Goal: Transaction & Acquisition: Purchase product/service

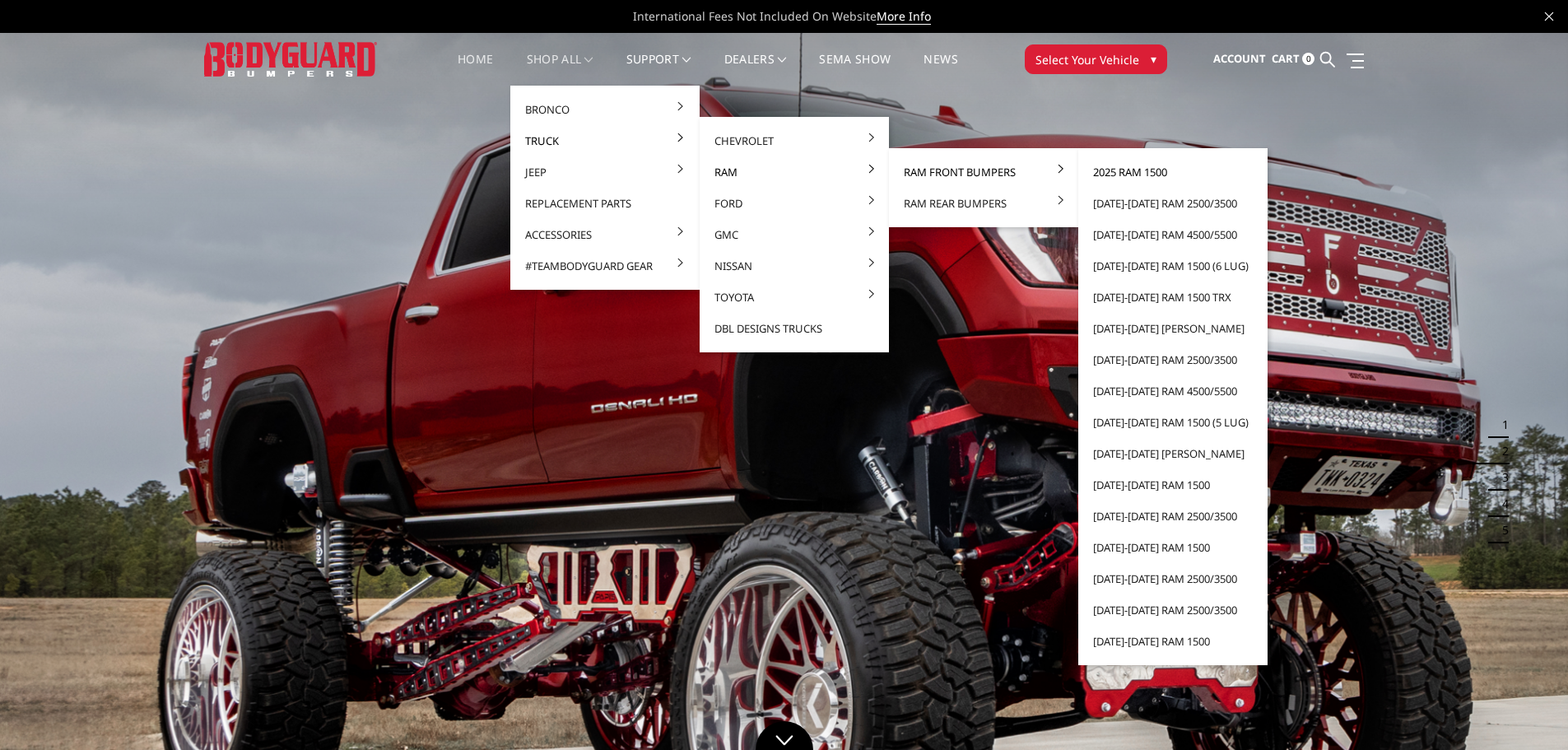
click at [1156, 176] on link "2025 Ram 1500" at bounding box center [1173, 171] width 176 height 31
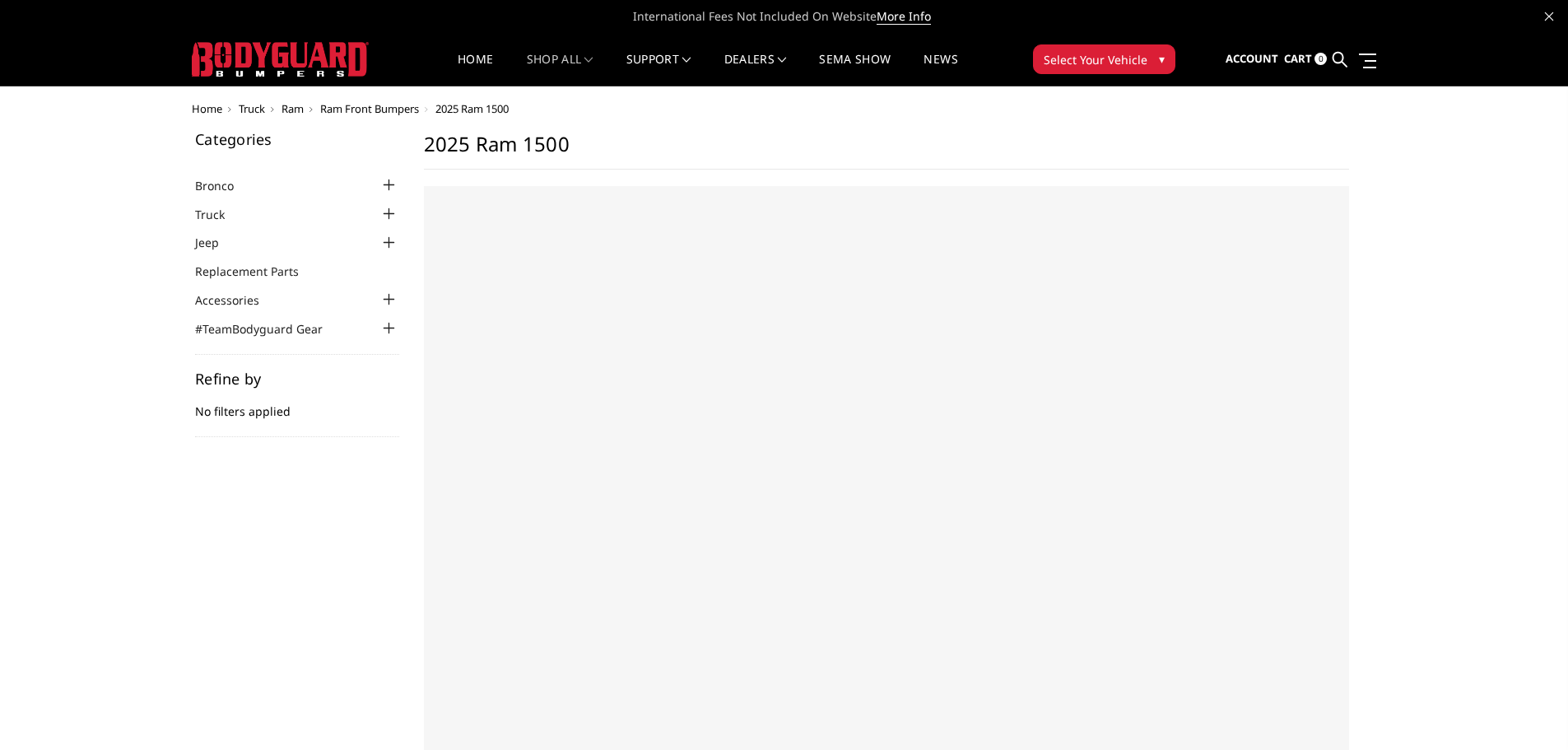
select select "US"
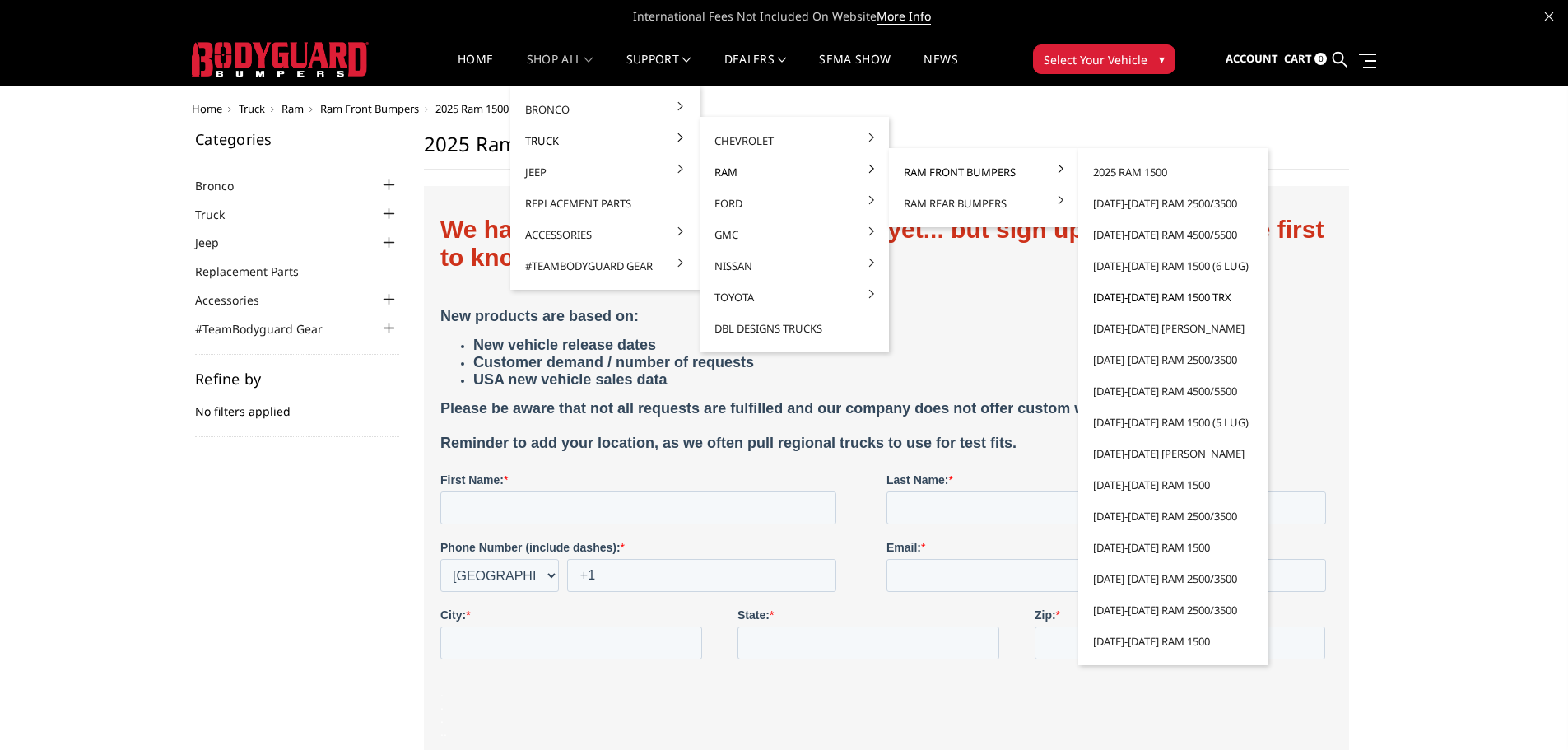
click at [1159, 298] on link "[DATE]-[DATE] Ram 1500 TRX" at bounding box center [1173, 296] width 176 height 31
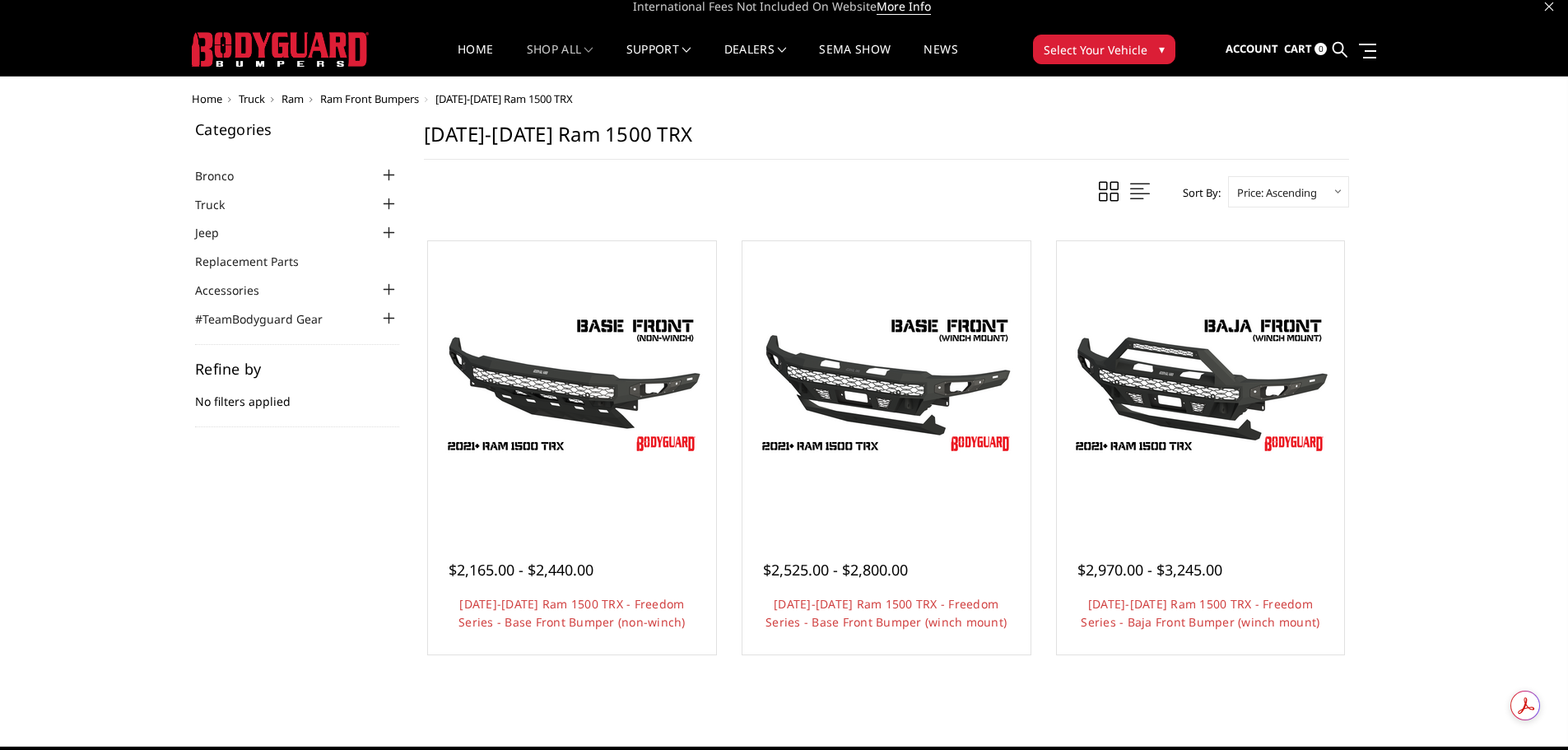
scroll to position [9, 0]
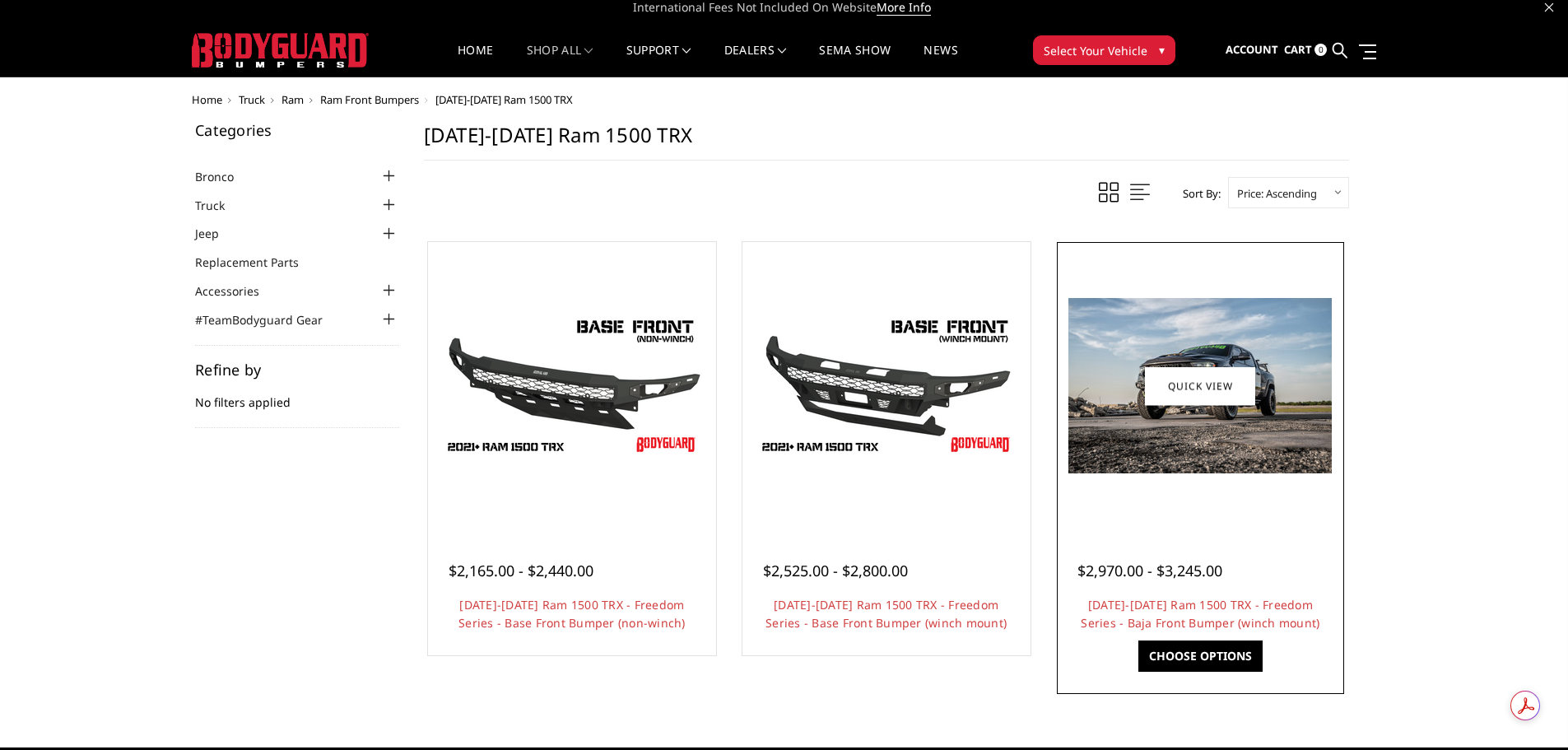
click at [1206, 653] on link "Choose Options" at bounding box center [1200, 656] width 124 height 31
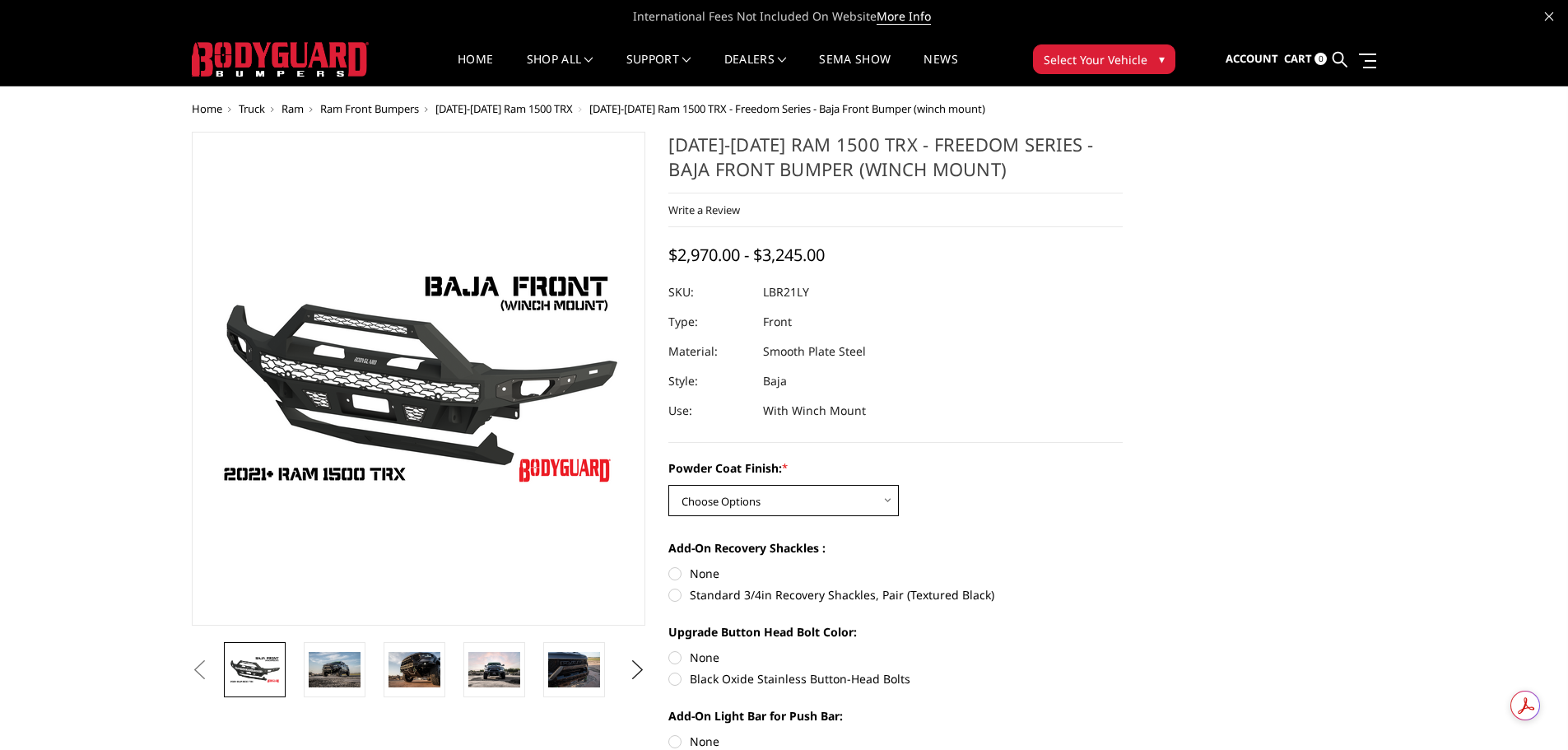
click at [885, 499] on select "Choose Options Bare Metal Textured Black Powder Coat" at bounding box center [783, 500] width 230 height 31
select select "3139"
click at [668, 485] on select "Choose Options Bare Metal Textured Black Powder Coat" at bounding box center [783, 500] width 230 height 31
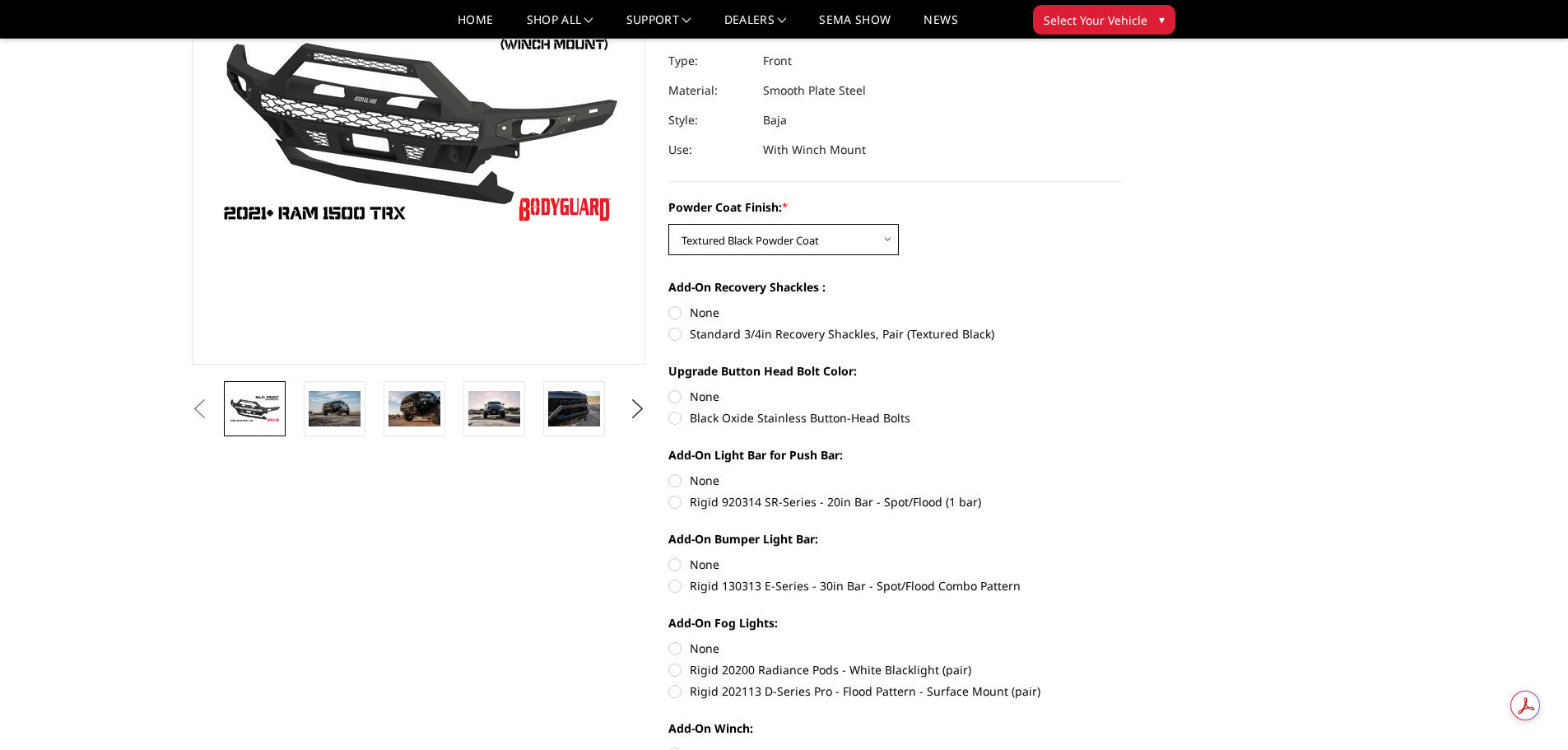
scroll to position [247, 0]
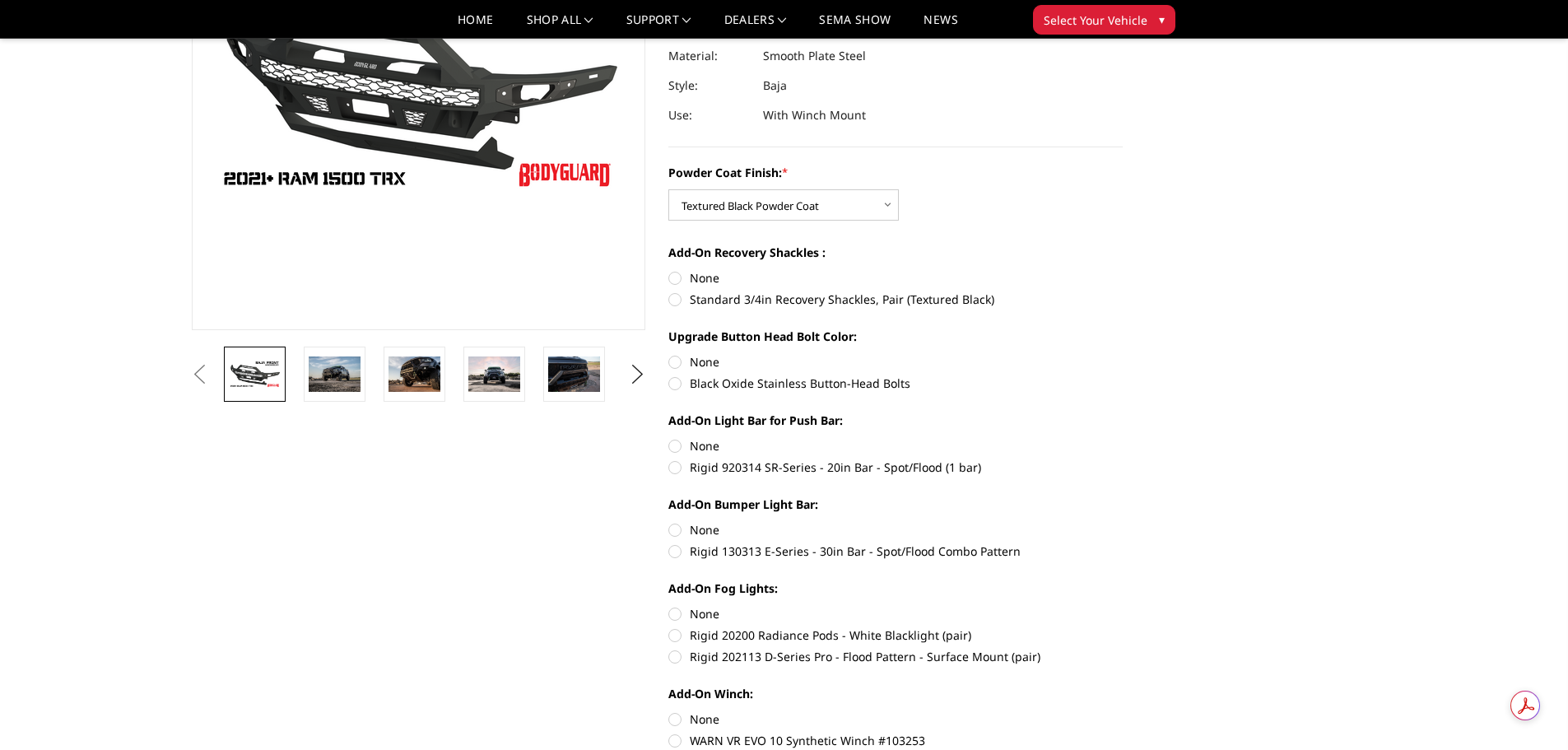
click at [675, 298] on label "Standard 3/4in Recovery Shackles, Pair (Textured Black)" at bounding box center [895, 300] width 454 height 18
click at [1123, 270] on input "Standard 3/4in Recovery Shackles, Pair (Textured Black)" at bounding box center [1123, 269] width 1 height 1
radio input "true"
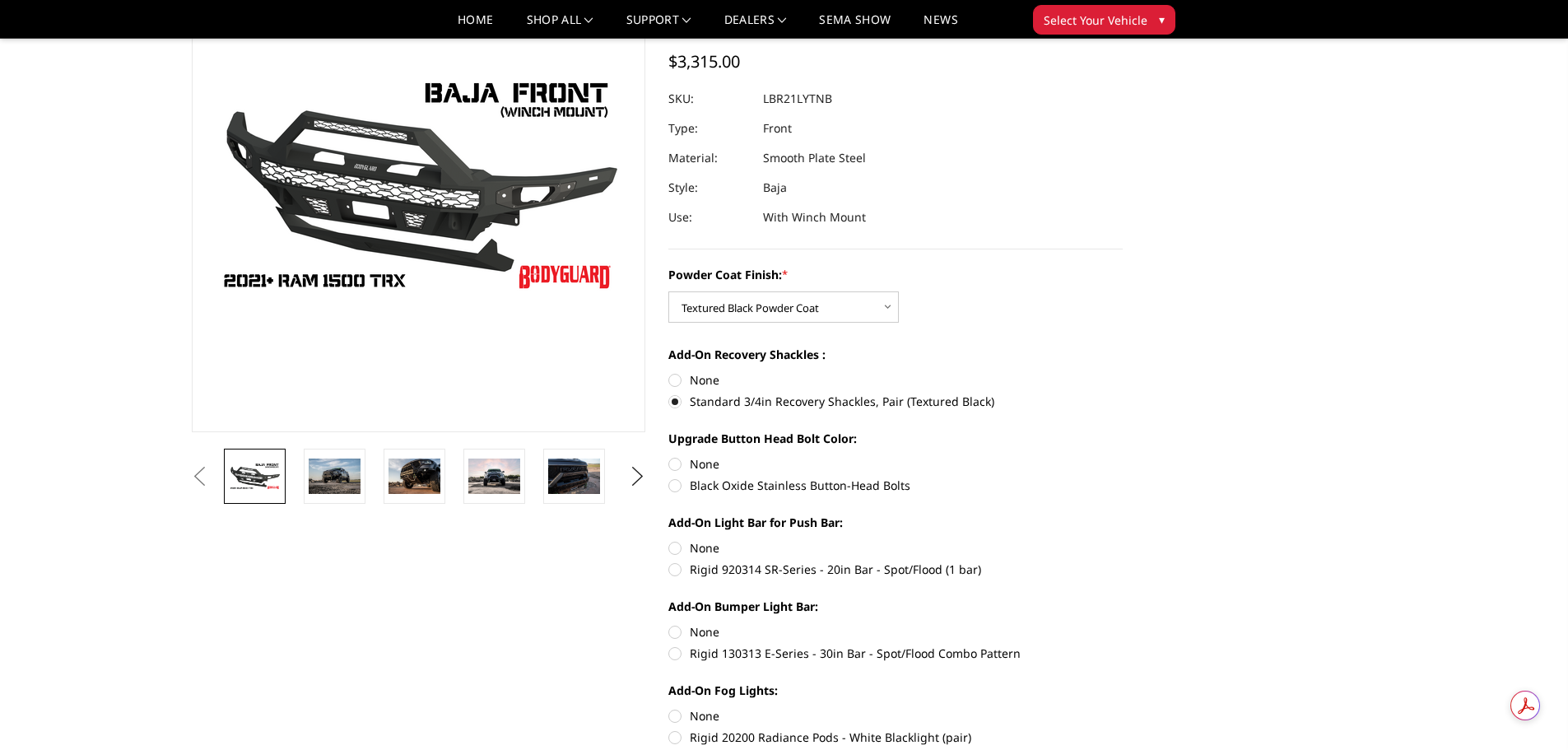
scroll to position [82, 0]
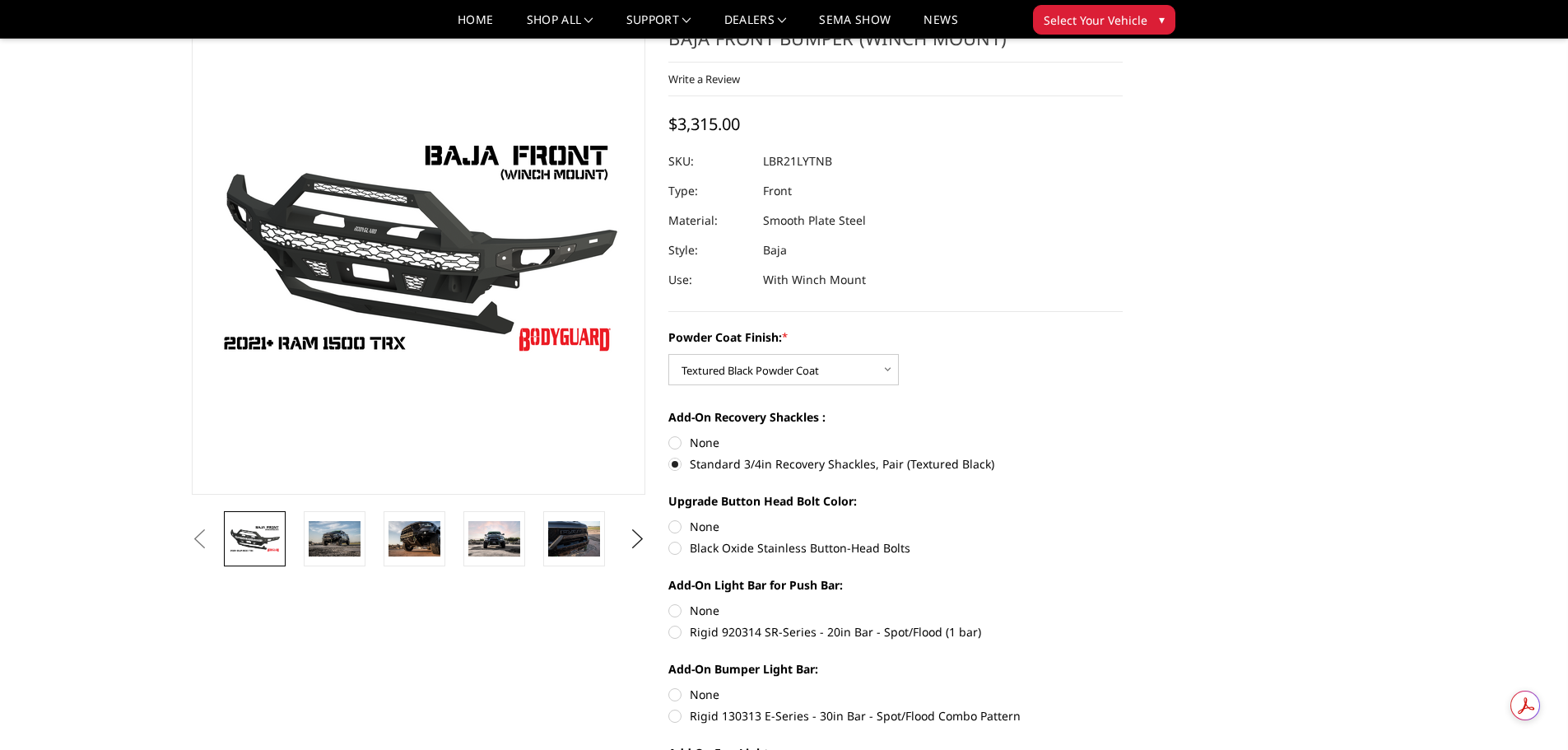
click at [674, 637] on label "Rigid 920314 SR-Series - 20in Bar - Spot/Flood (1 bar)" at bounding box center [895, 633] width 454 height 18
click at [1123, 603] on input "Rigid 920314 SR-Series - 20in Bar - Spot/Flood (1 bar)" at bounding box center [1123, 602] width 1 height 1
radio input "true"
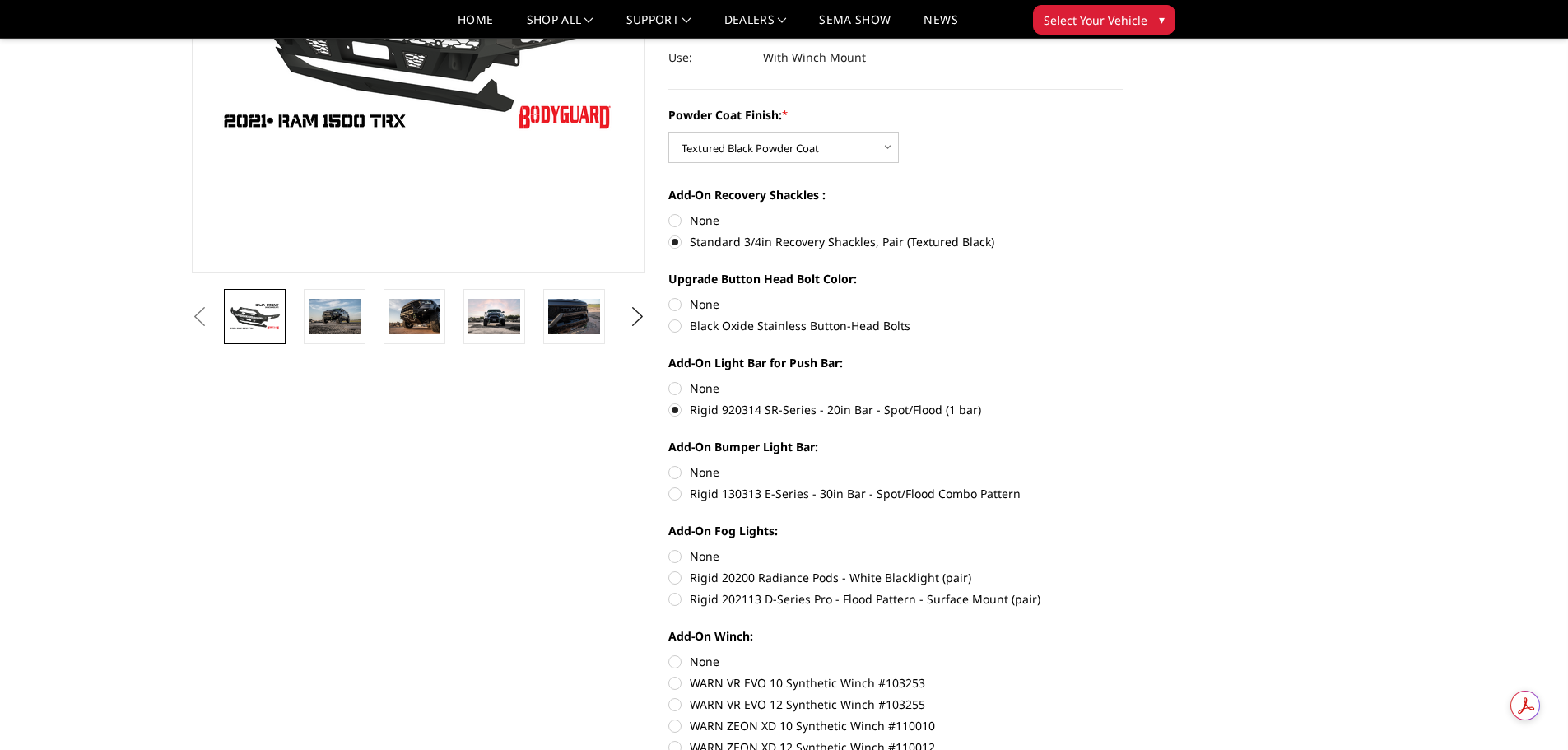
scroll to position [329, 0]
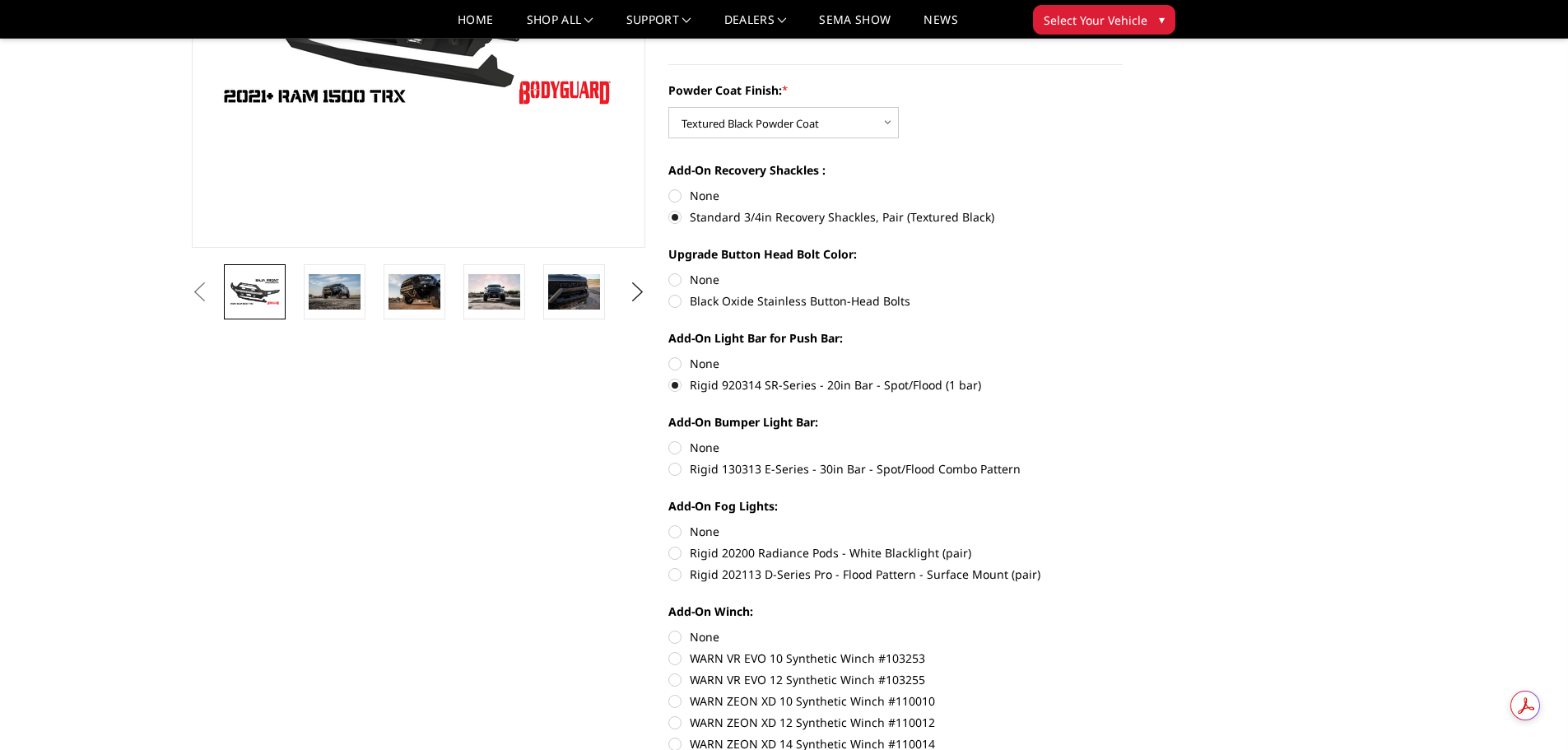
click at [678, 469] on label "Rigid 130313 E-Series - 30in Bar - Spot/Flood Combo Pattern" at bounding box center [895, 469] width 454 height 18
click at [1123, 439] on input "Rigid 130313 E-Series - 30in Bar - Spot/Flood Combo Pattern" at bounding box center [1123, 439] width 1 height 1
radio input "true"
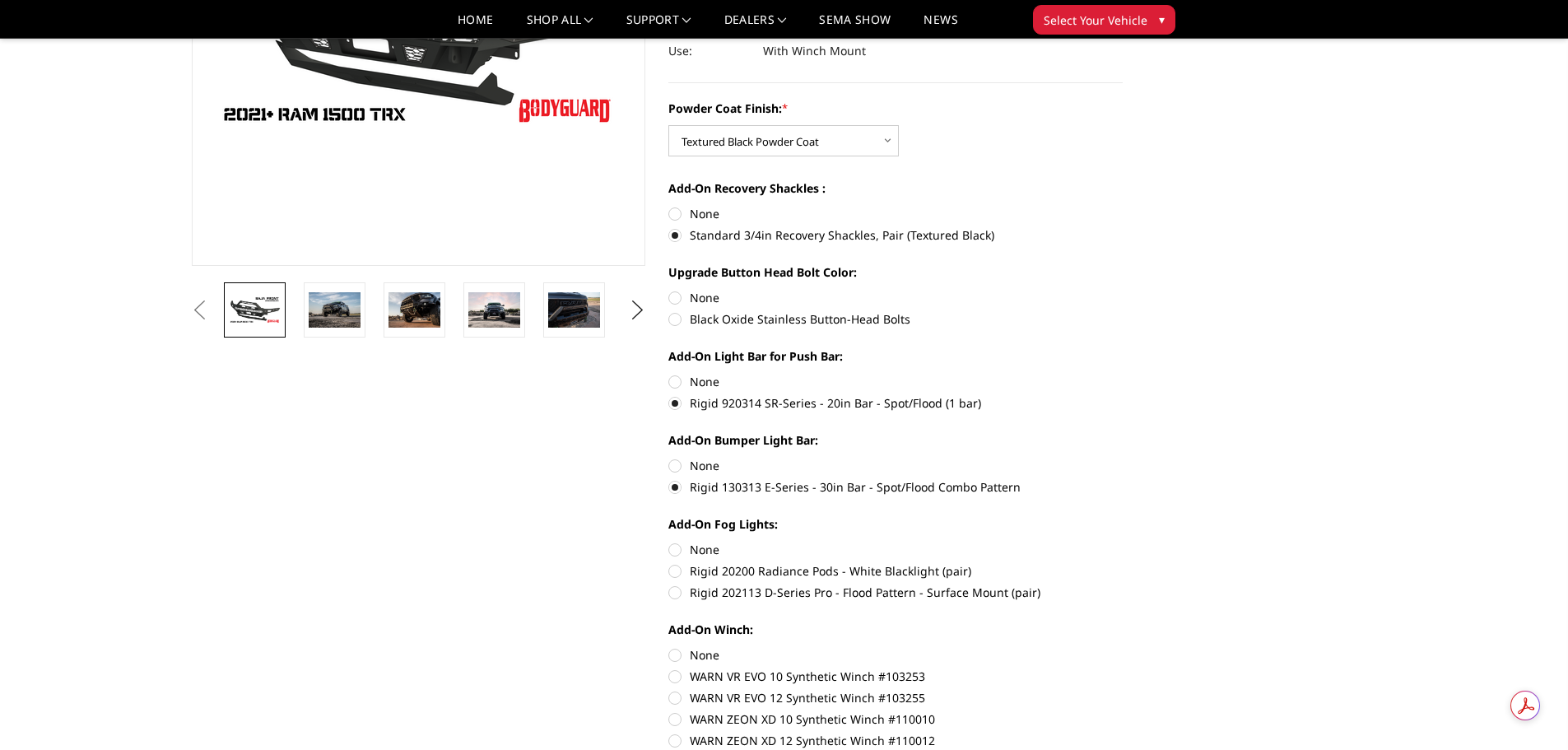
scroll to position [412, 0]
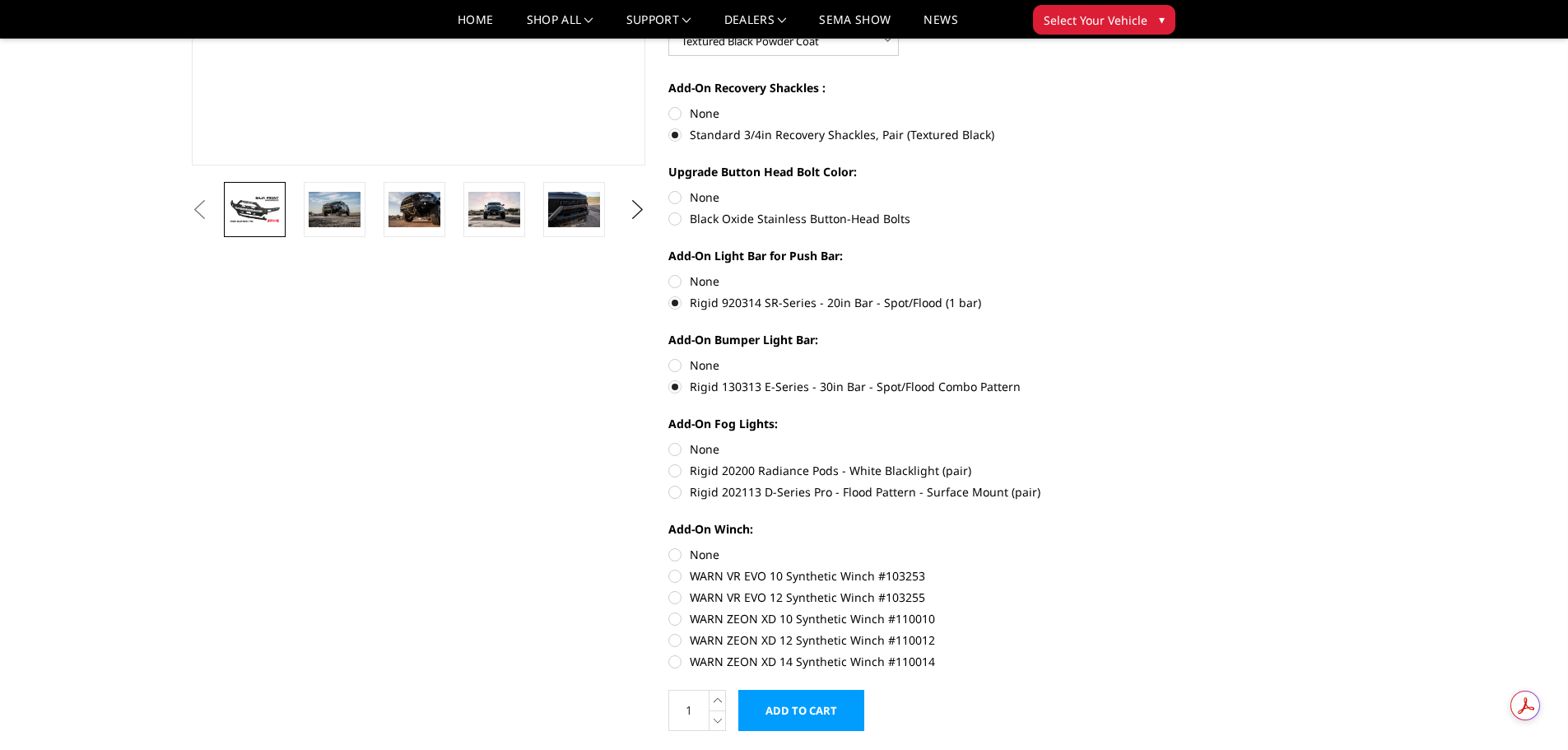
click at [673, 365] on label "None" at bounding box center [895, 365] width 454 height 18
click at [669, 357] on input "None" at bounding box center [668, 356] width 1 height 1
radio input "true"
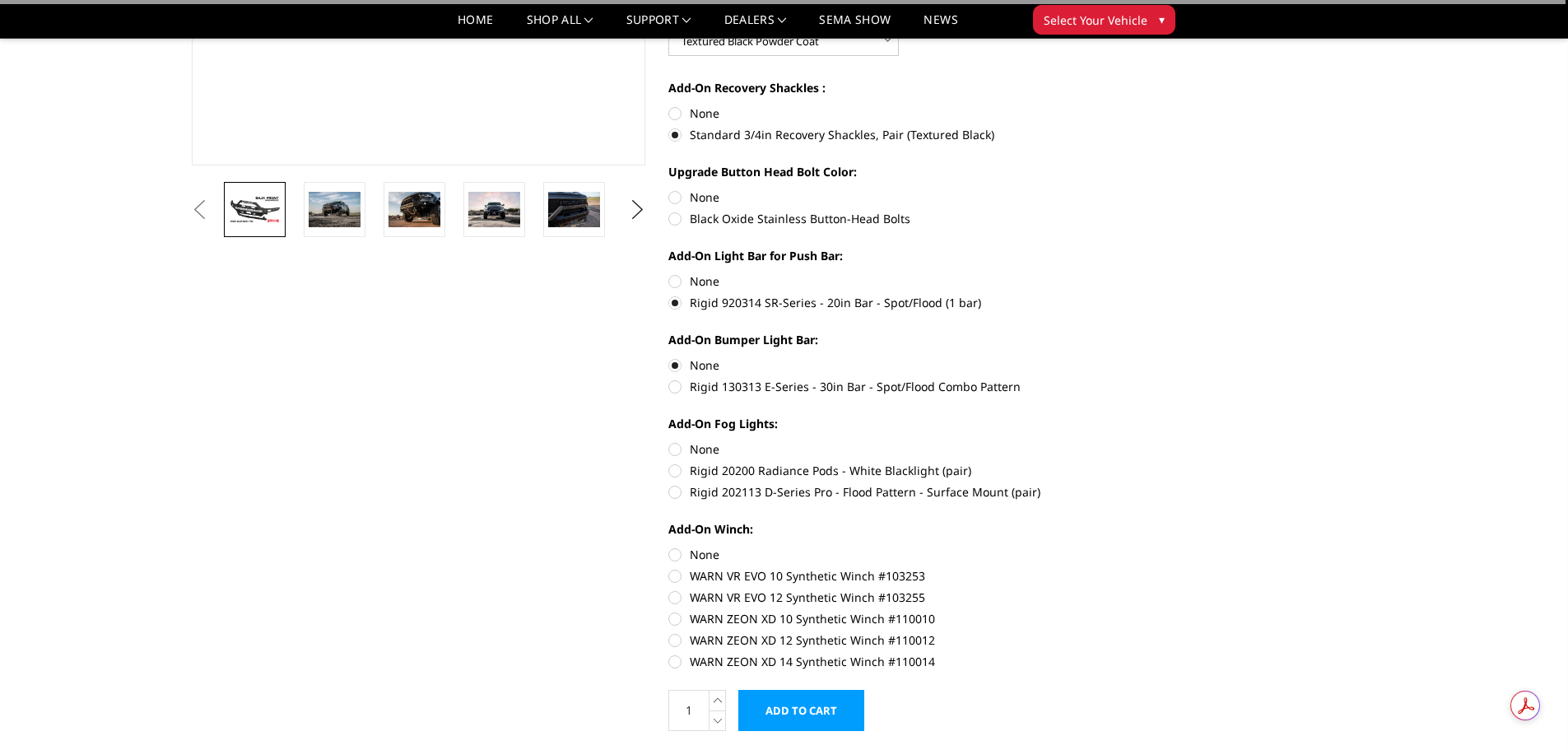
click at [674, 279] on label "None" at bounding box center [895, 281] width 454 height 18
click at [669, 274] on input "None" at bounding box center [668, 273] width 1 height 1
radio input "true"
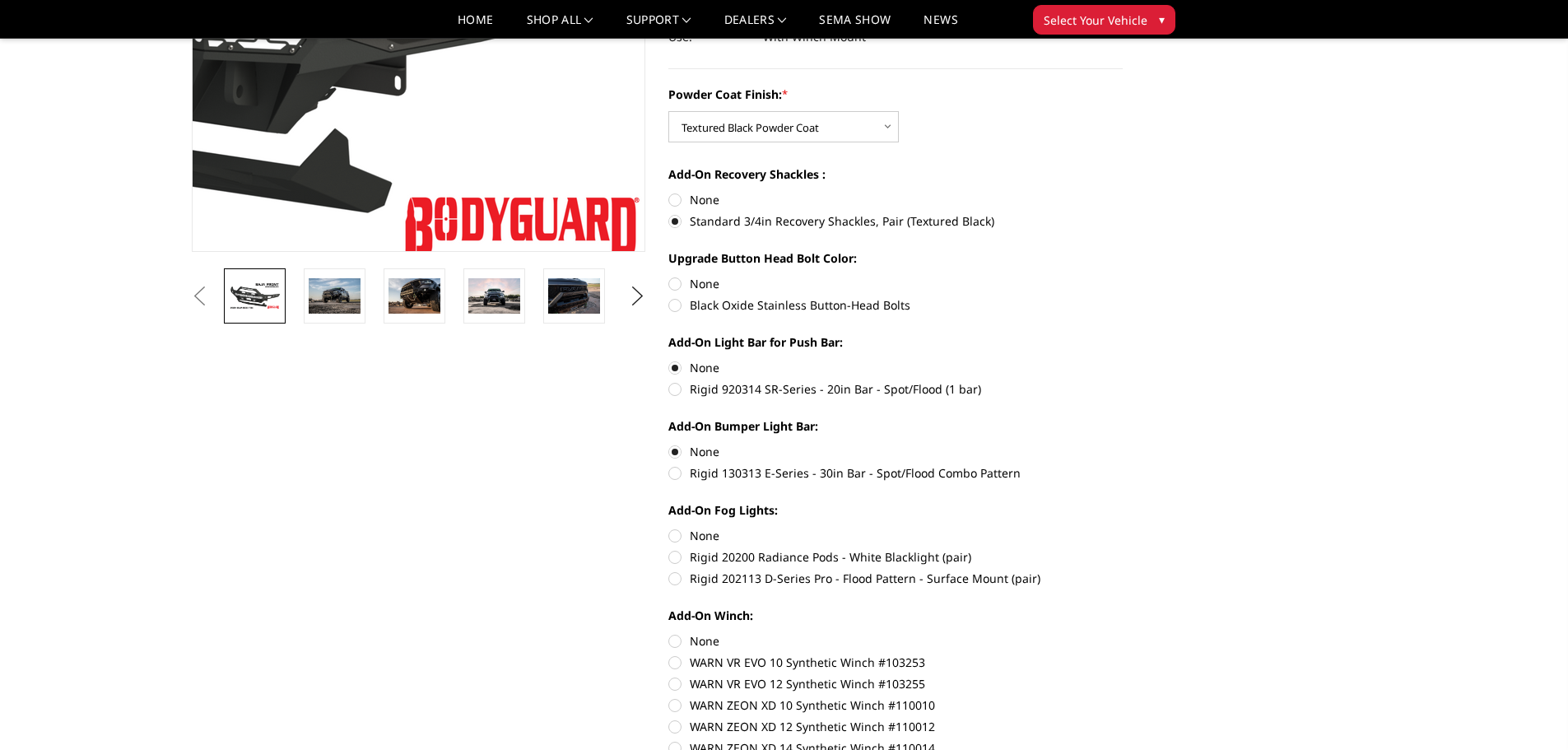
scroll to position [494, 0]
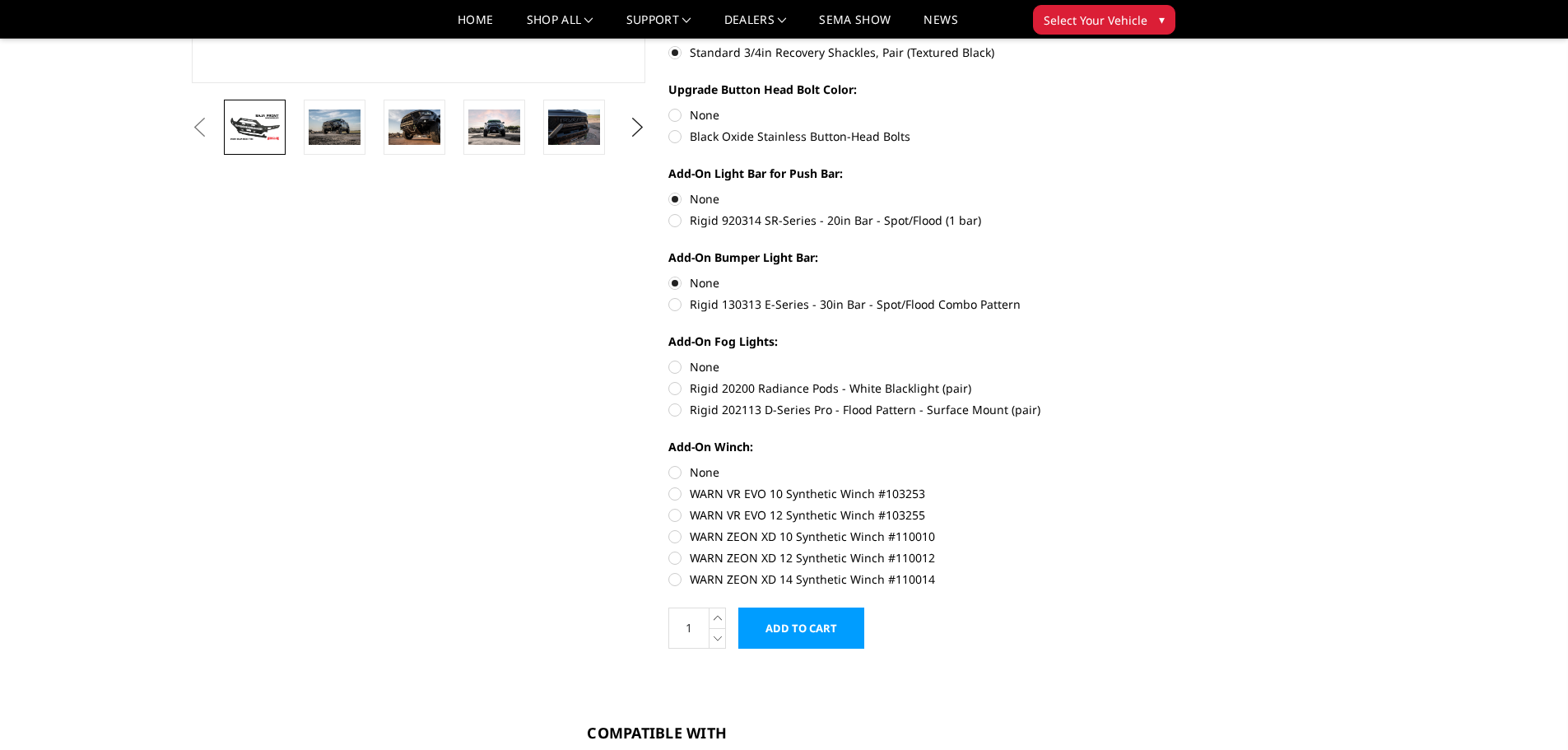
click at [679, 386] on label "Rigid 20200 Radiance Pods - White Blacklight (pair)" at bounding box center [895, 388] width 454 height 18
click at [1123, 359] on input "Rigid 20200 Radiance Pods - White Blacklight (pair)" at bounding box center [1123, 358] width 1 height 1
radio input "true"
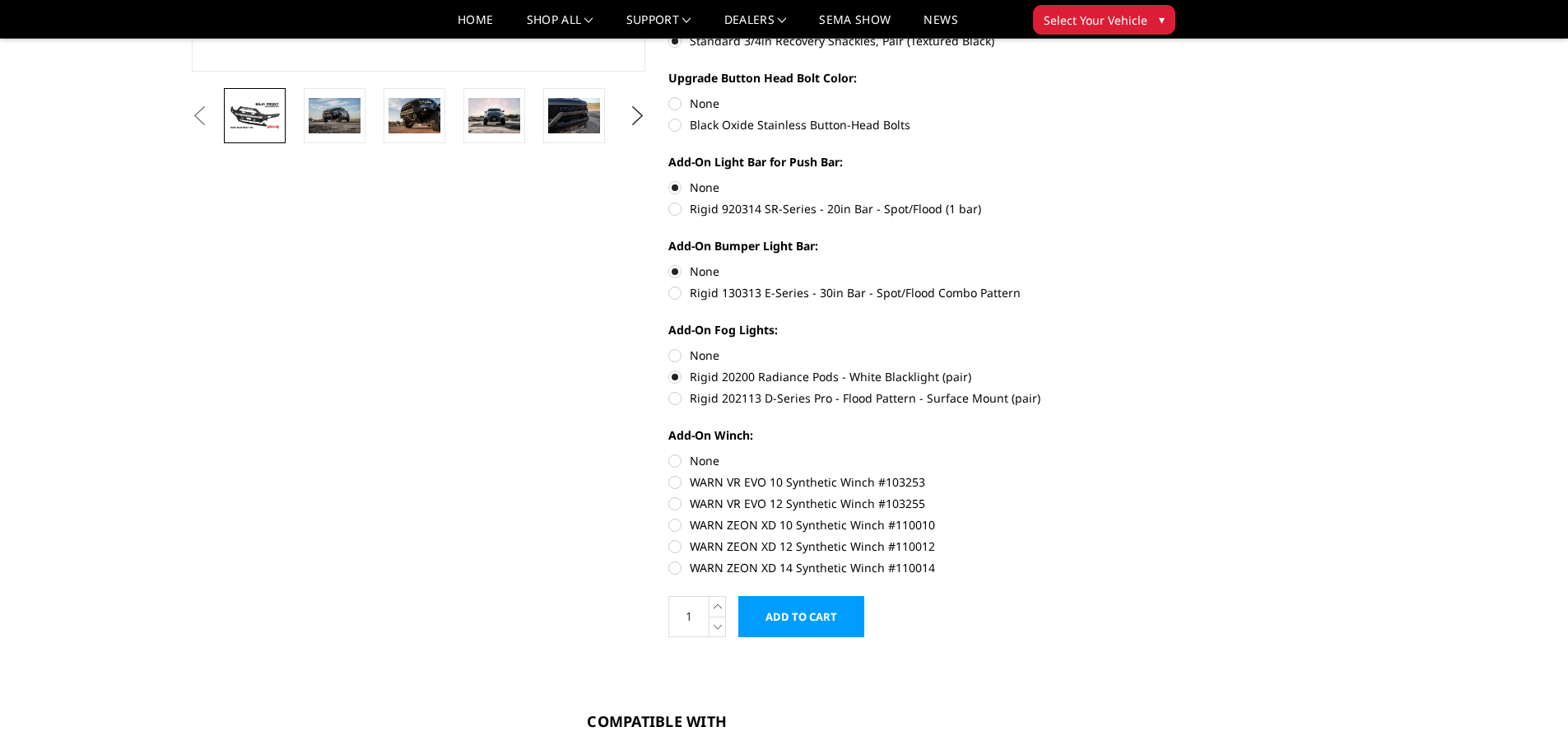
scroll to position [576, 0]
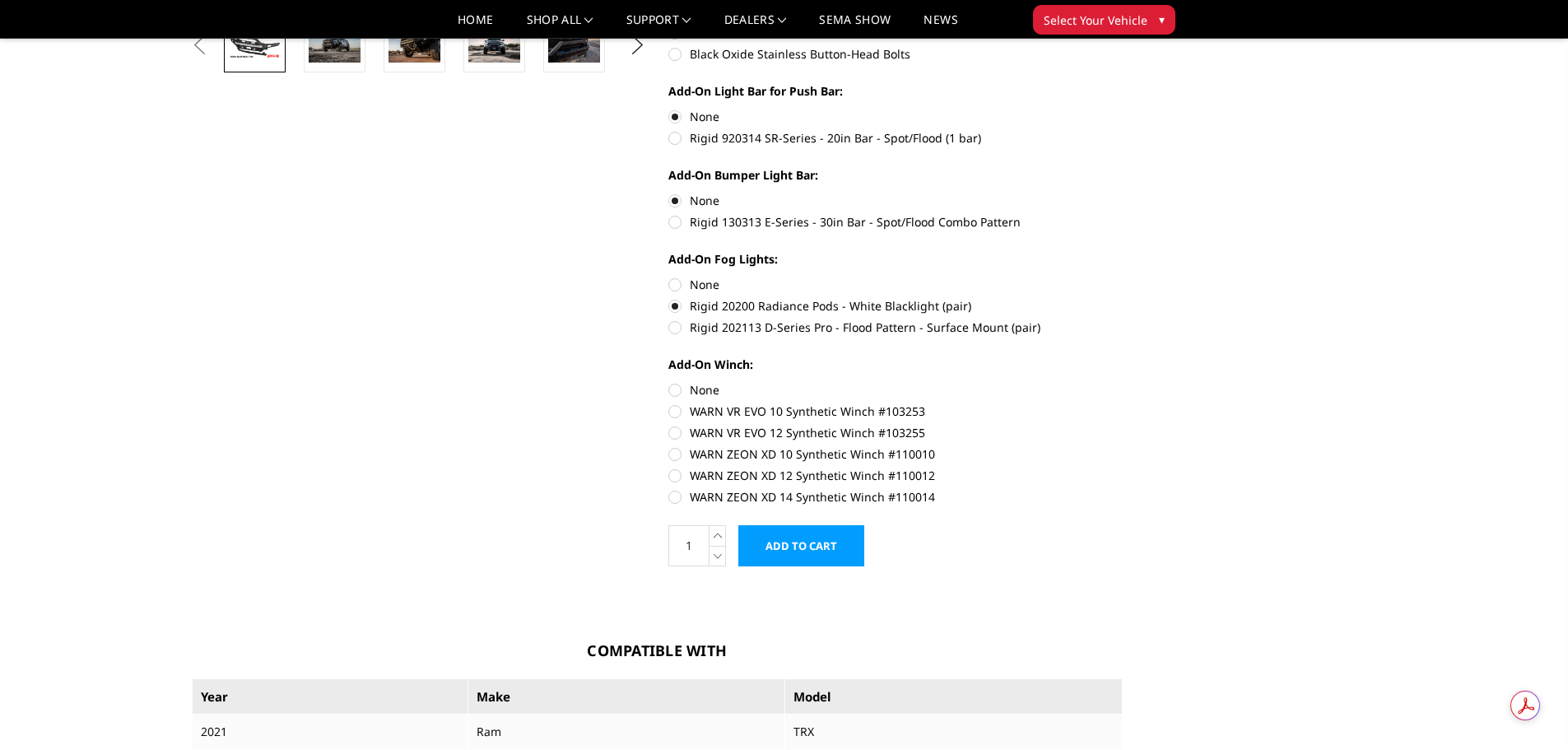
click at [675, 389] on label "None" at bounding box center [895, 390] width 454 height 18
click at [669, 382] on input "None" at bounding box center [668, 381] width 1 height 1
radio input "true"
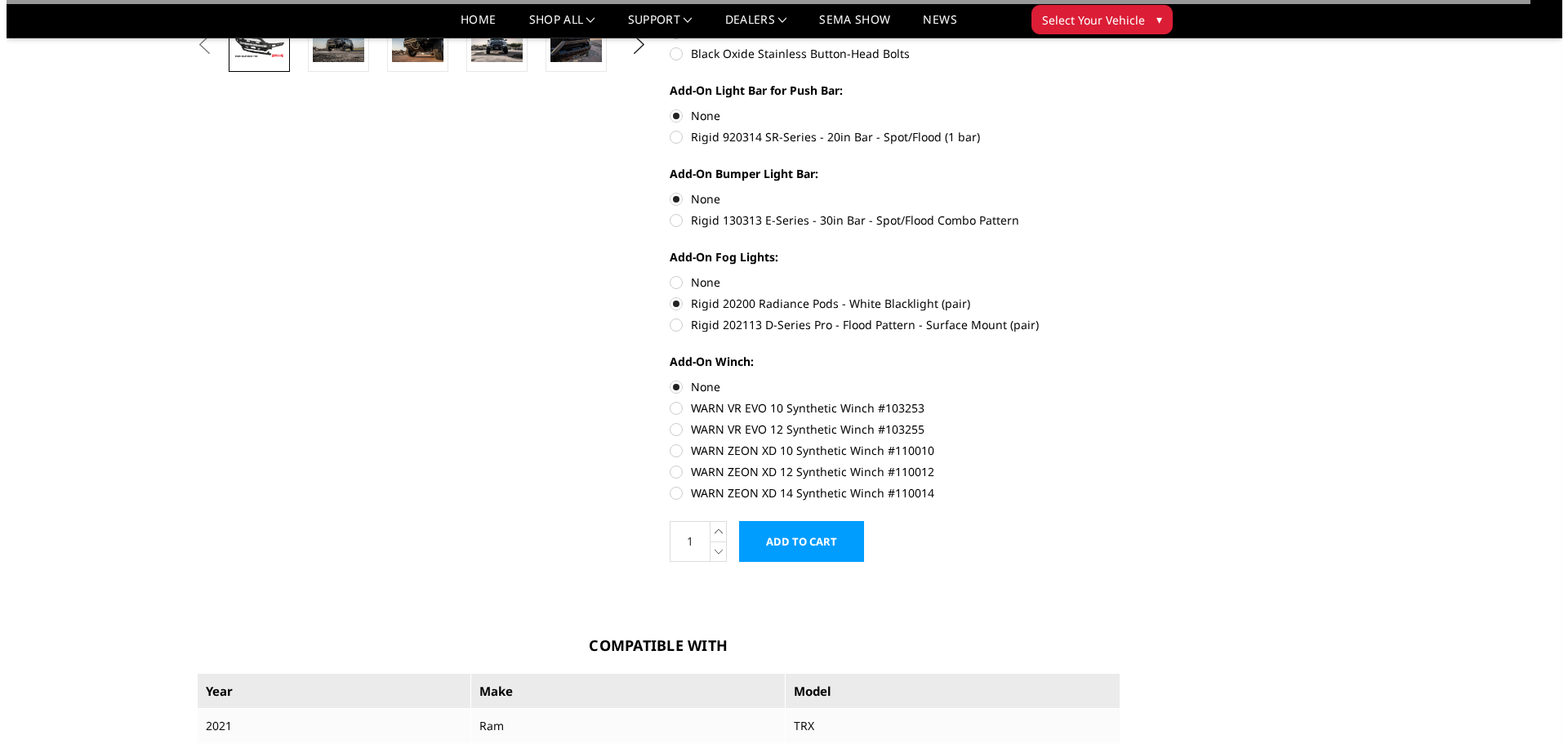
scroll to position [0, 0]
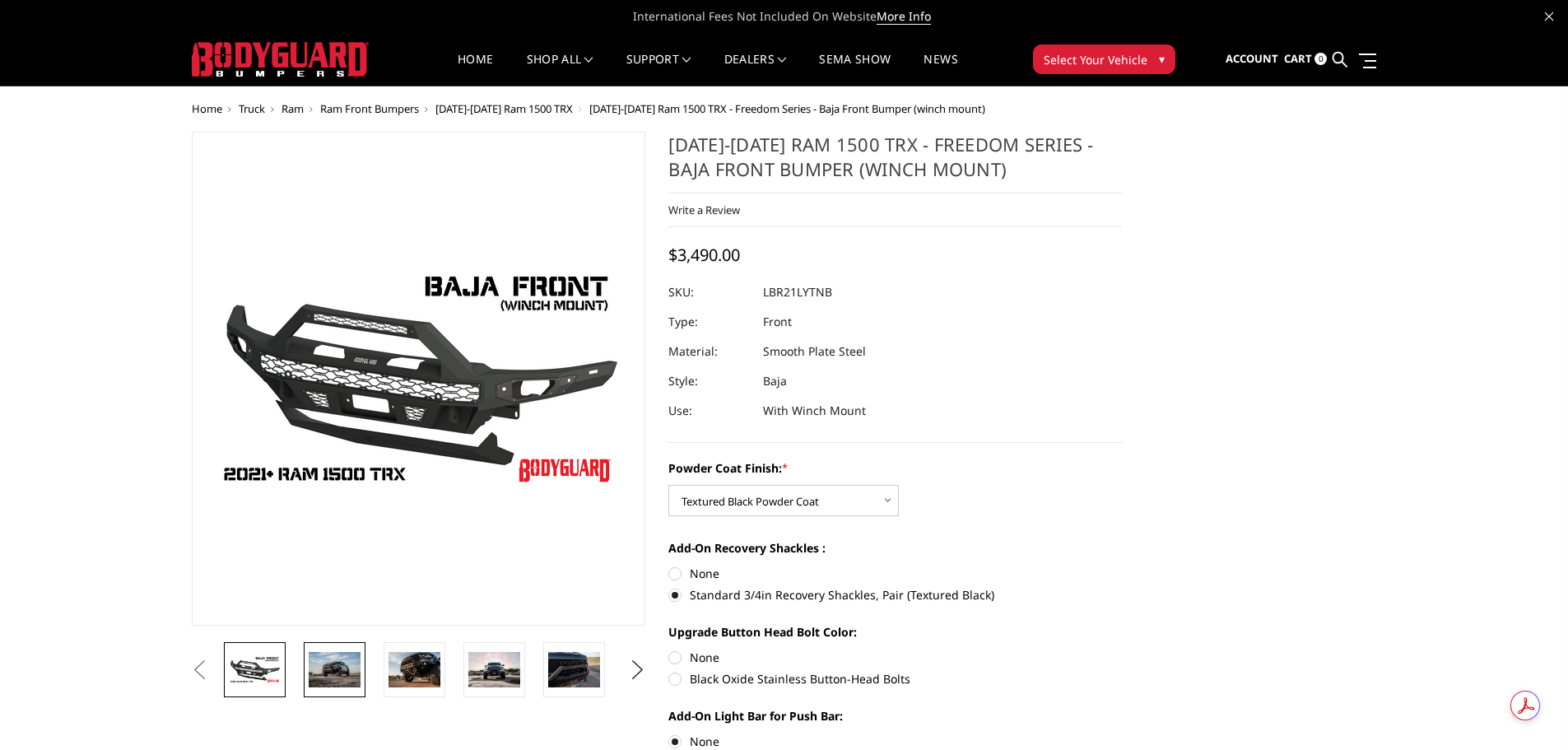
click at [327, 671] on img at bounding box center [334, 669] width 52 height 34
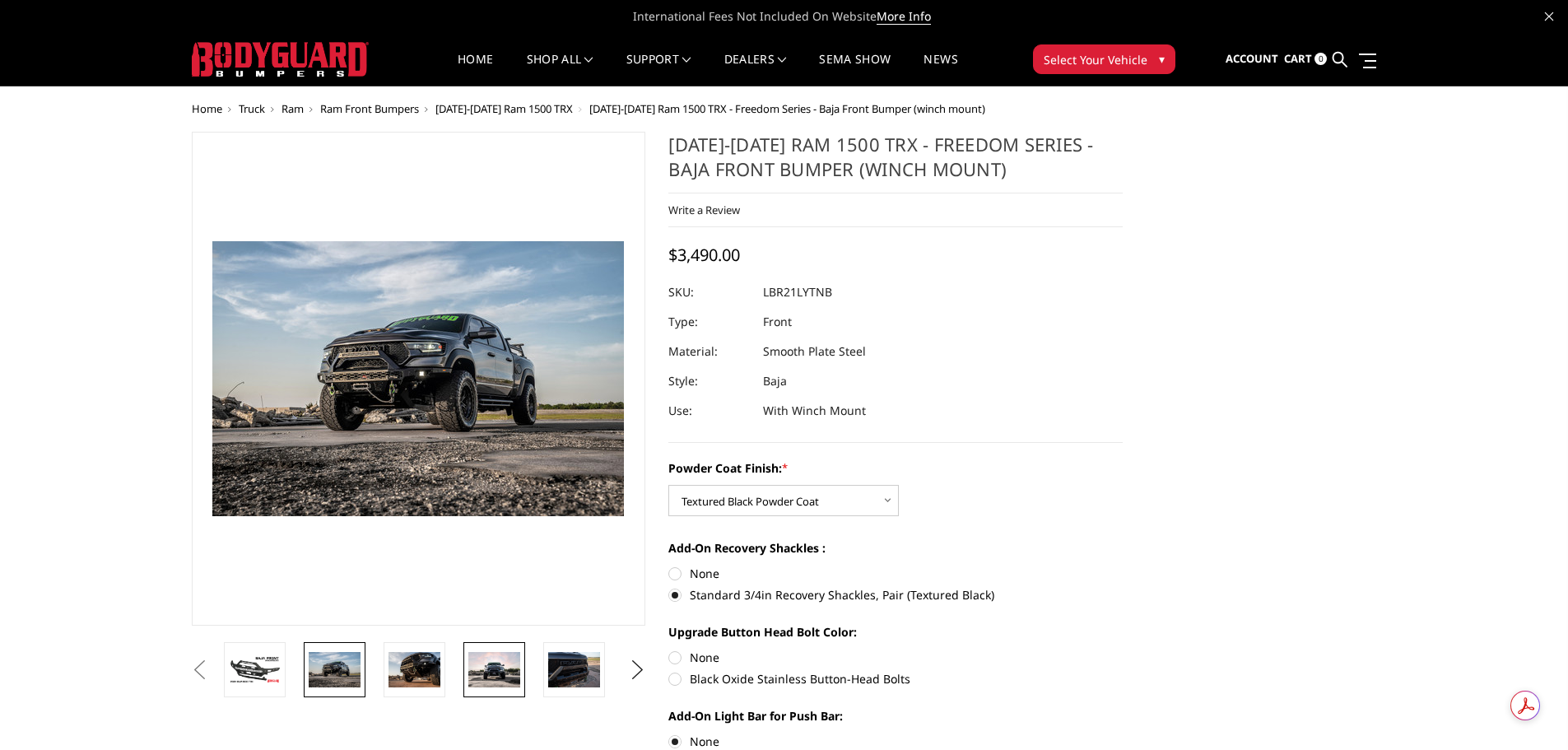
click at [501, 677] on img at bounding box center [494, 670] width 52 height 35
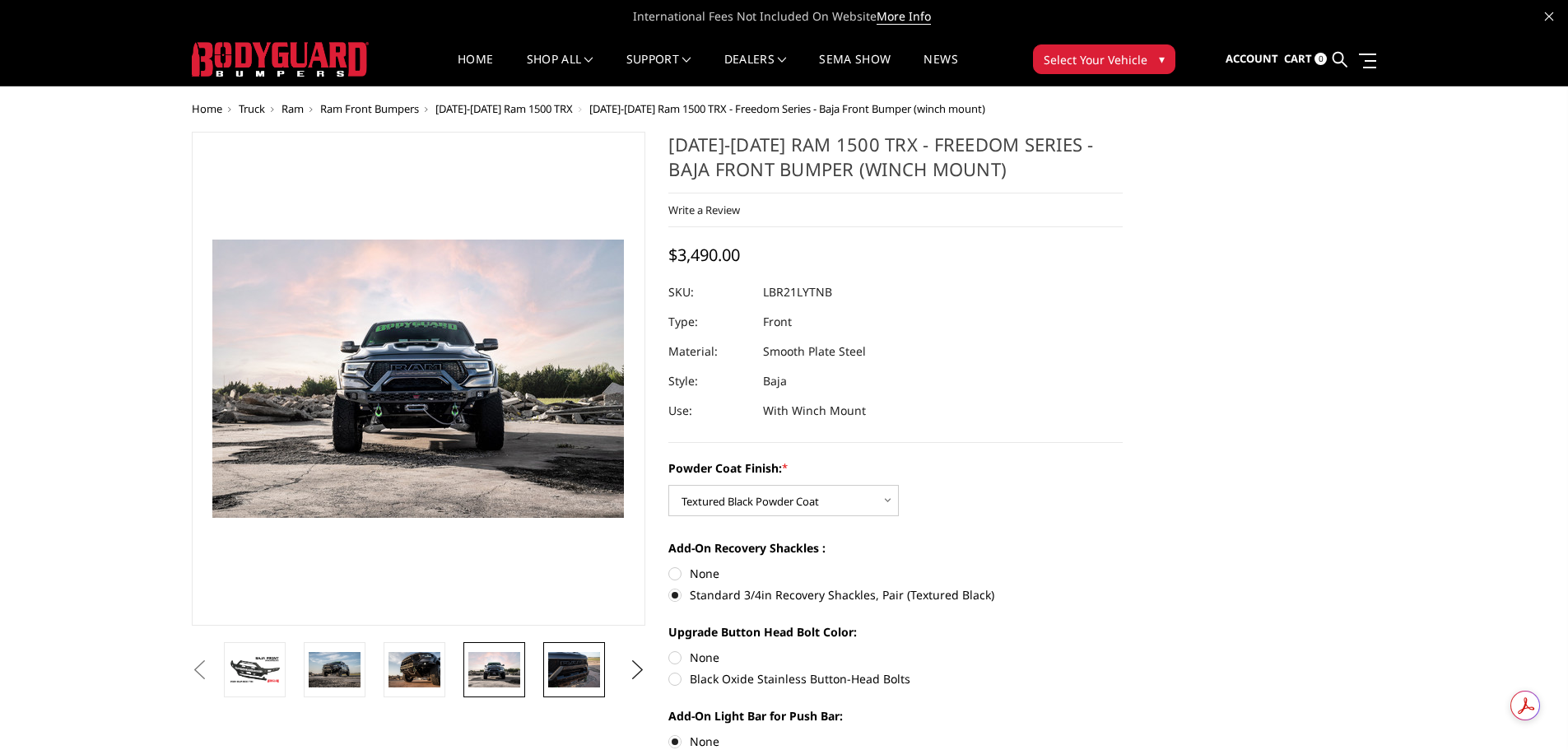
click at [573, 666] on img at bounding box center [574, 669] width 52 height 34
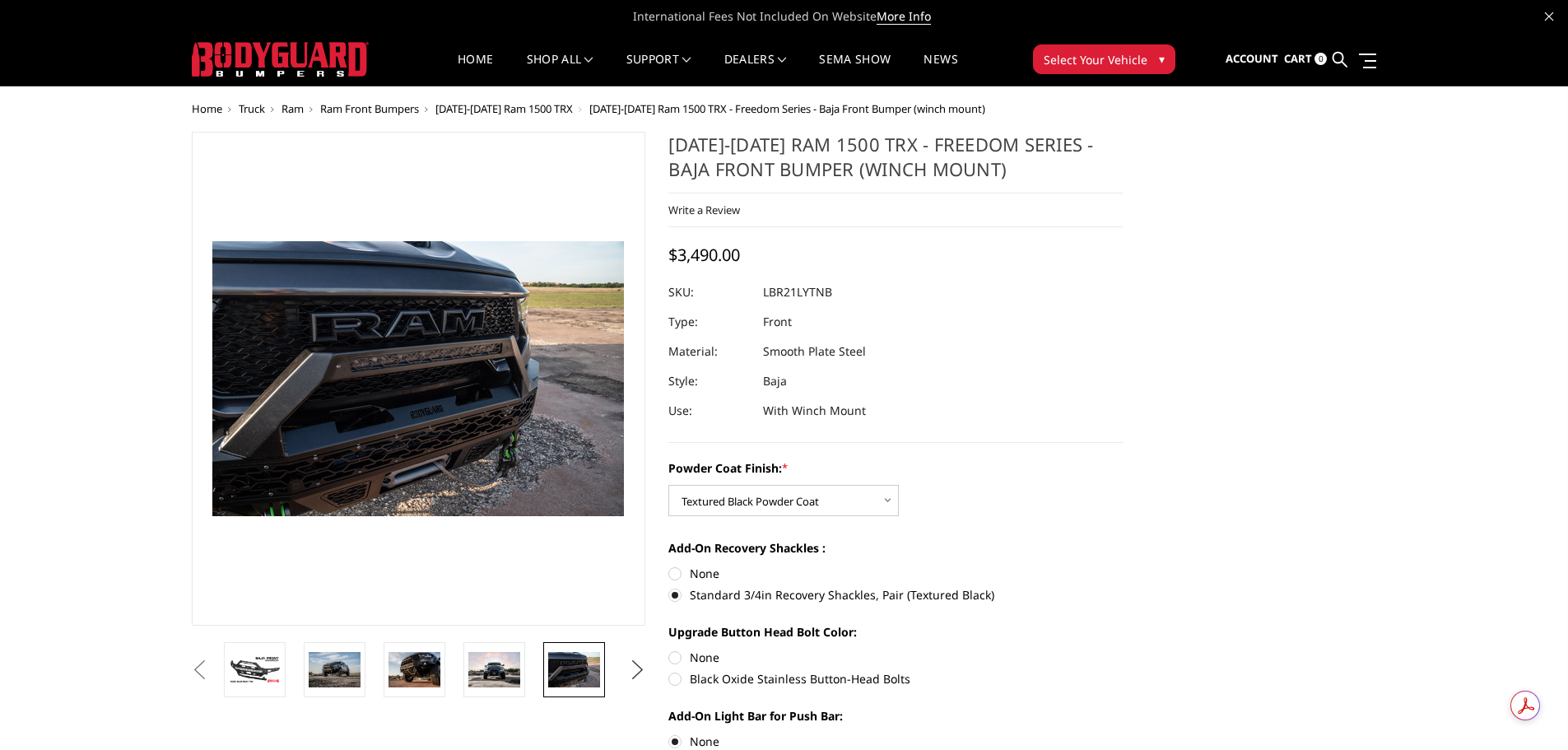
click at [637, 673] on button "Next" at bounding box center [637, 671] width 25 height 25
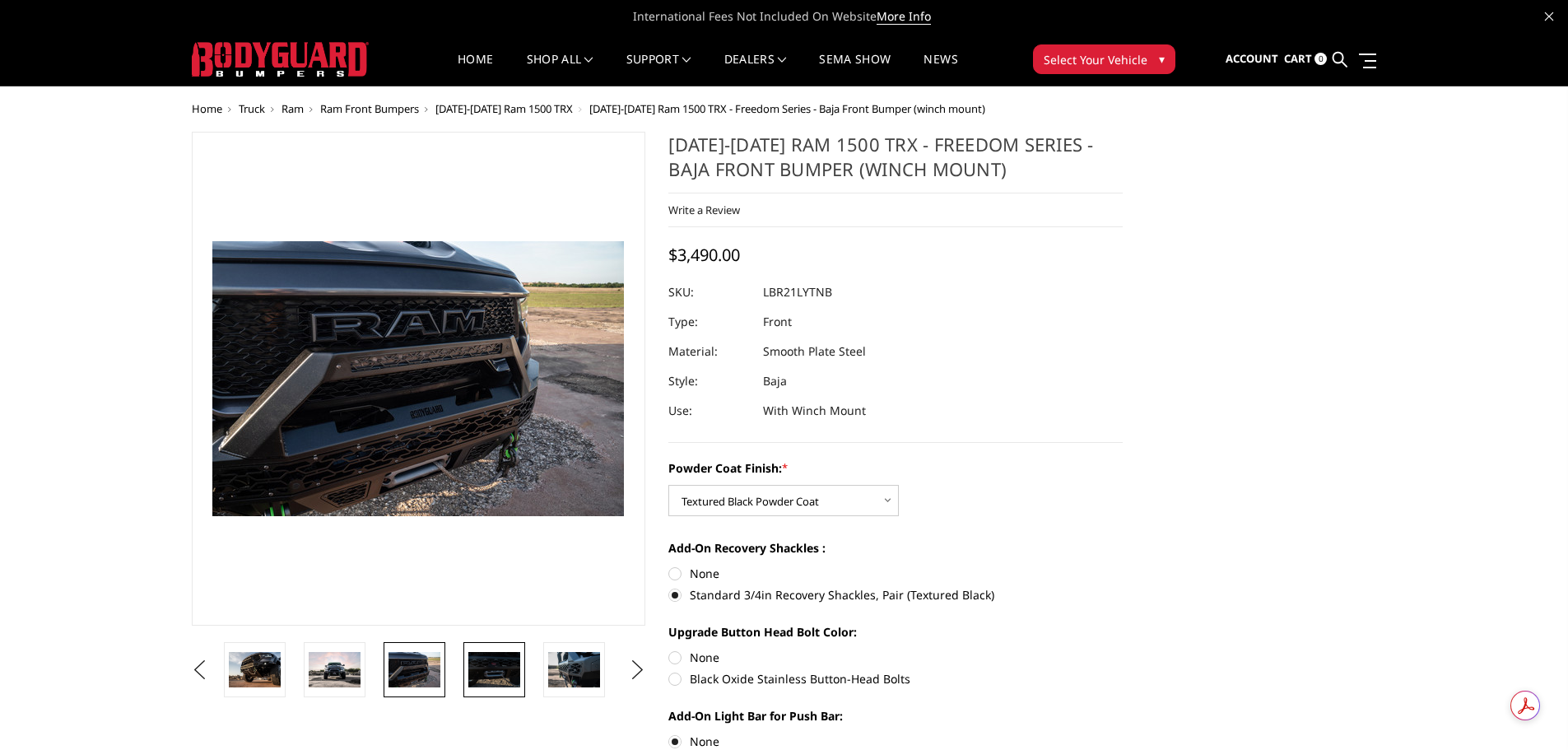
click at [489, 671] on img at bounding box center [494, 669] width 52 height 34
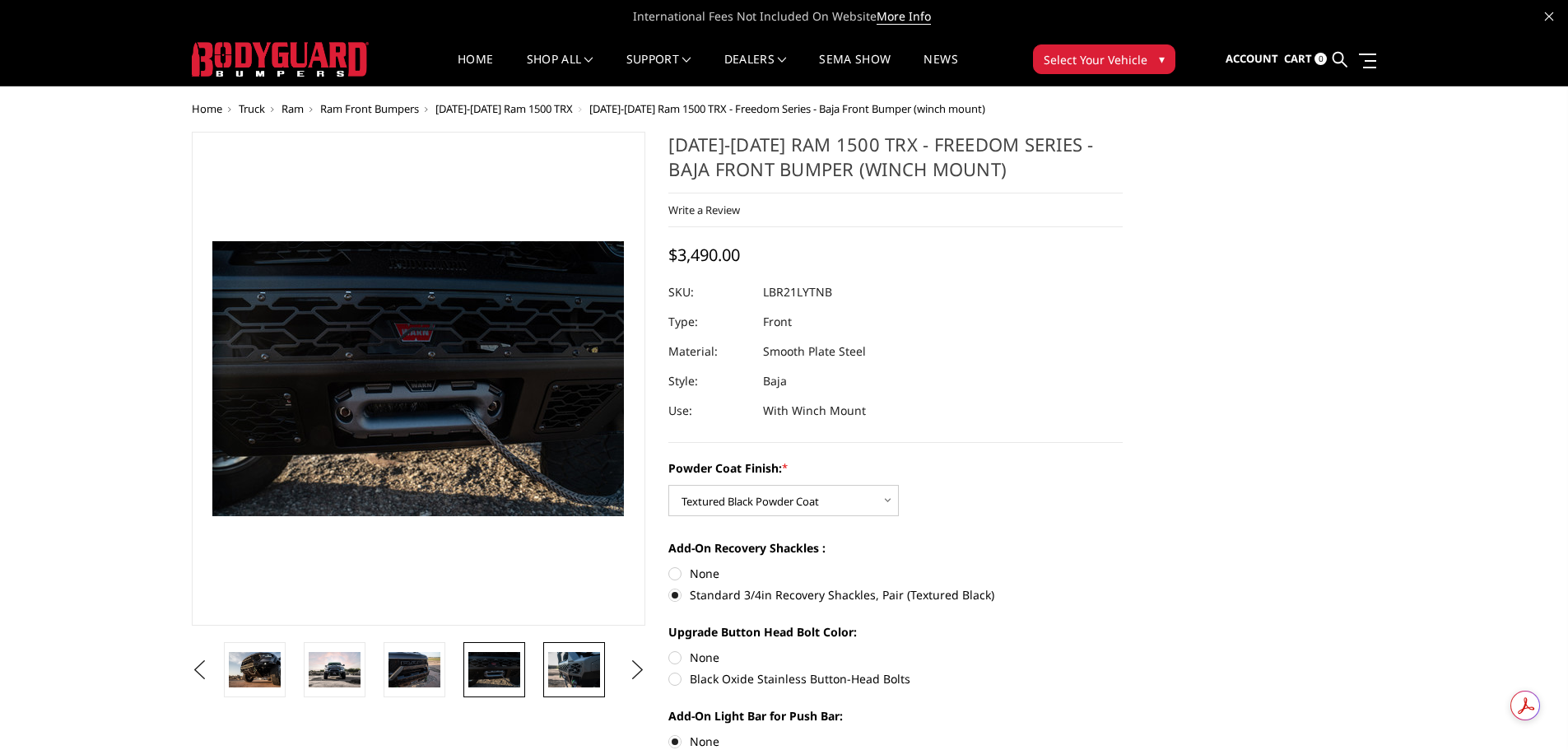
click at [579, 669] on img at bounding box center [574, 669] width 52 height 34
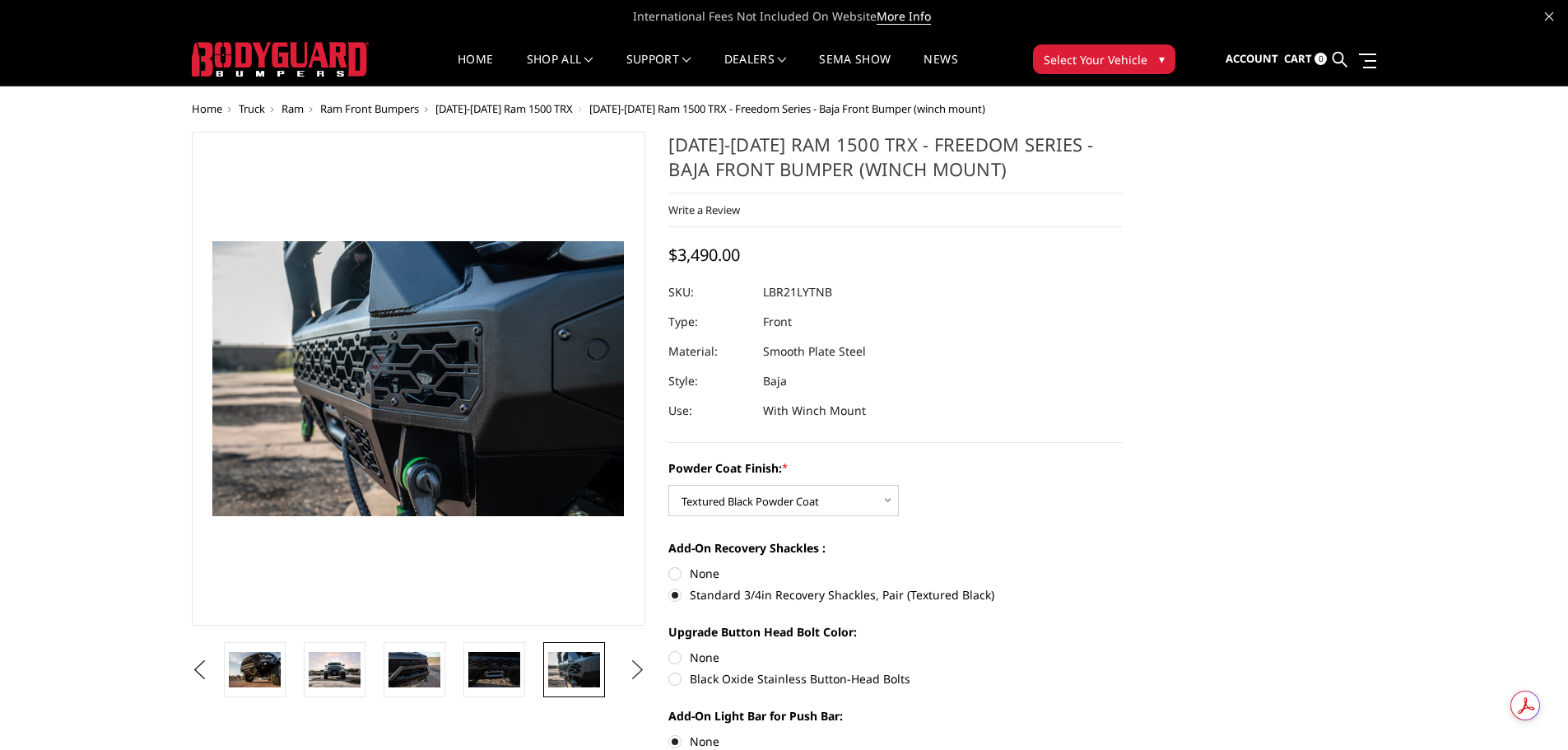
click at [629, 662] on button "Next" at bounding box center [637, 671] width 25 height 25
click at [640, 672] on button "Next" at bounding box center [637, 671] width 25 height 25
click at [574, 671] on img at bounding box center [574, 669] width 52 height 34
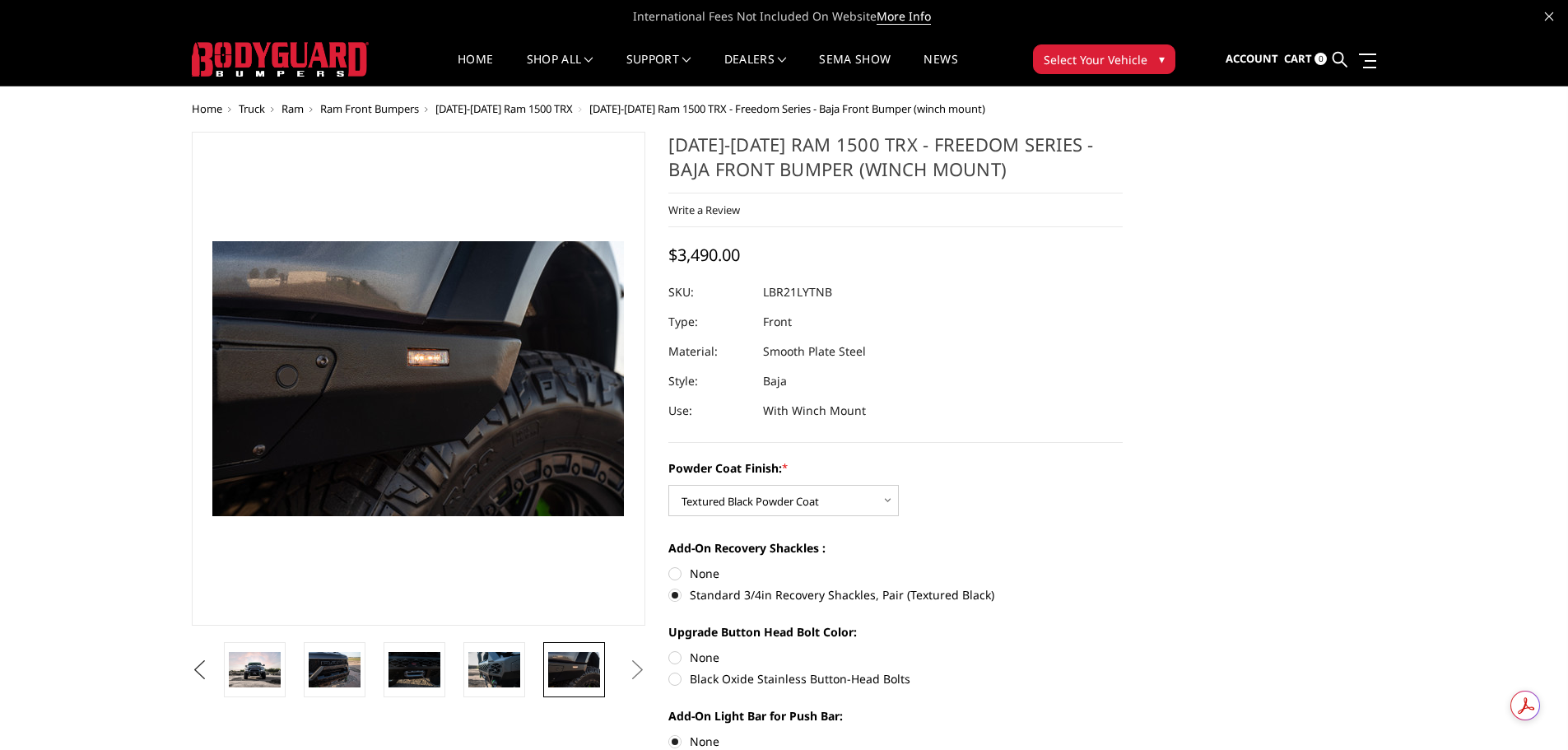
click at [213, 666] on button "Previous" at bounding box center [200, 671] width 25 height 25
click at [271, 671] on img at bounding box center [254, 669] width 52 height 34
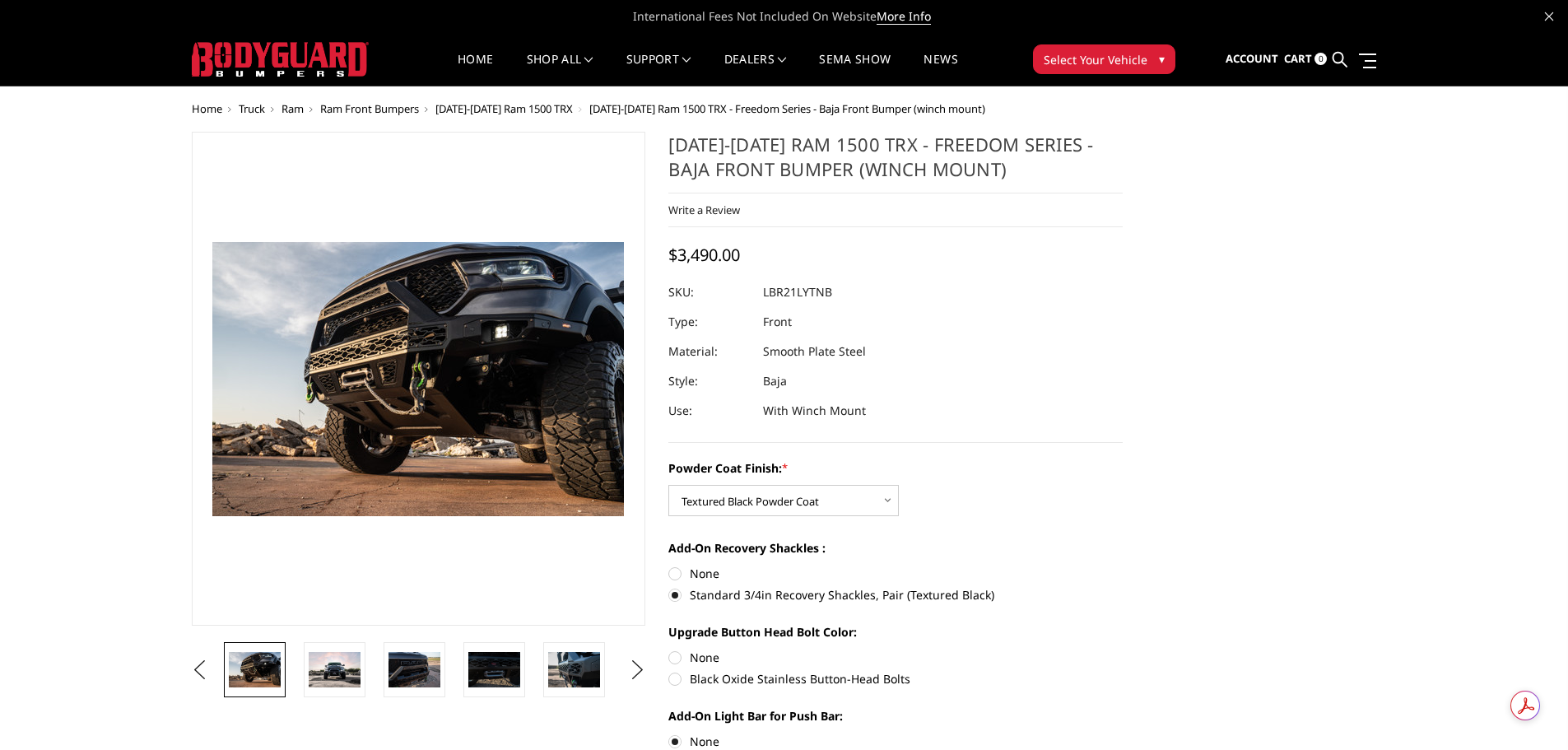
click at [391, 351] on img at bounding box center [456, 391] width 1054 height 703
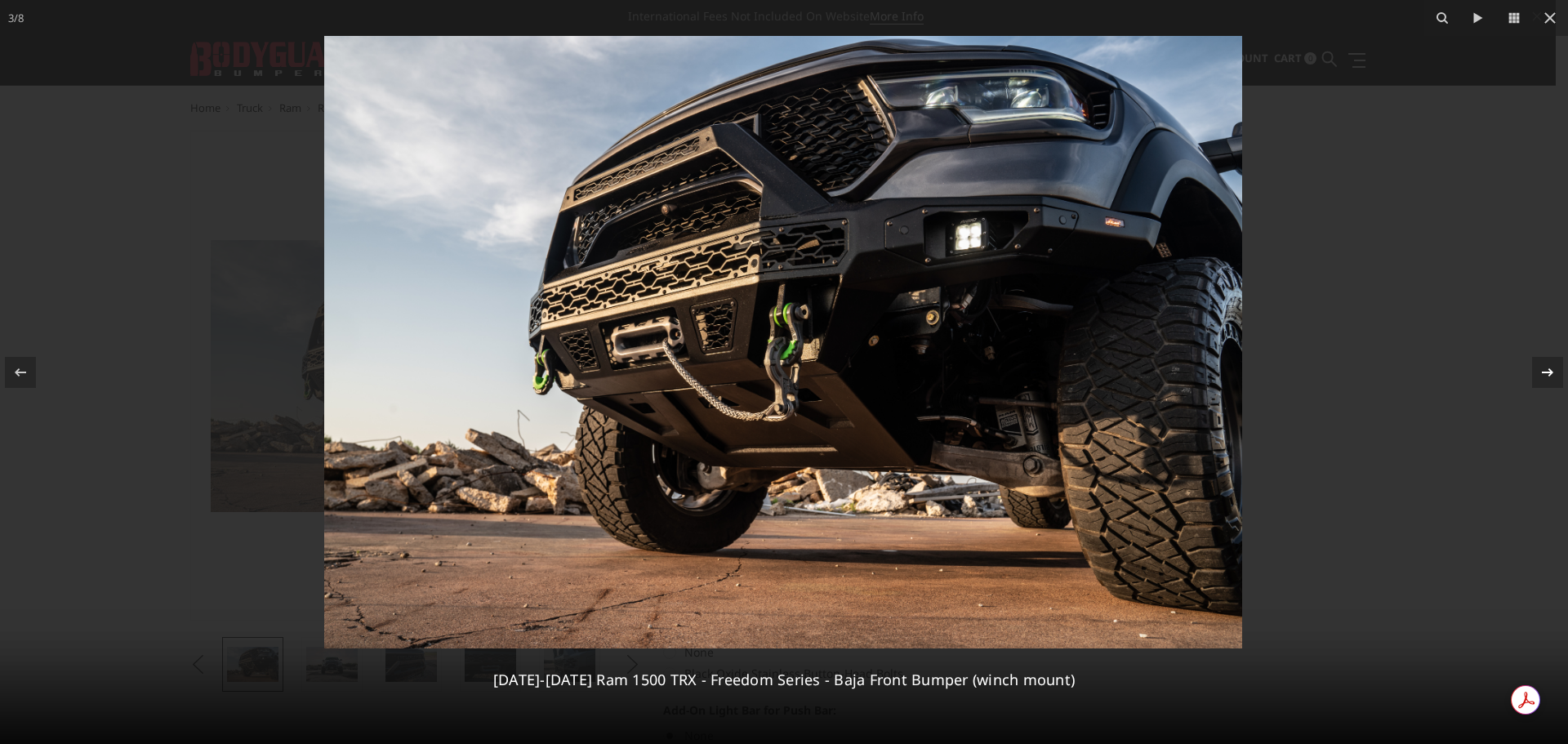
click at [1540, 374] on icon at bounding box center [1548, 372] width 19 height 19
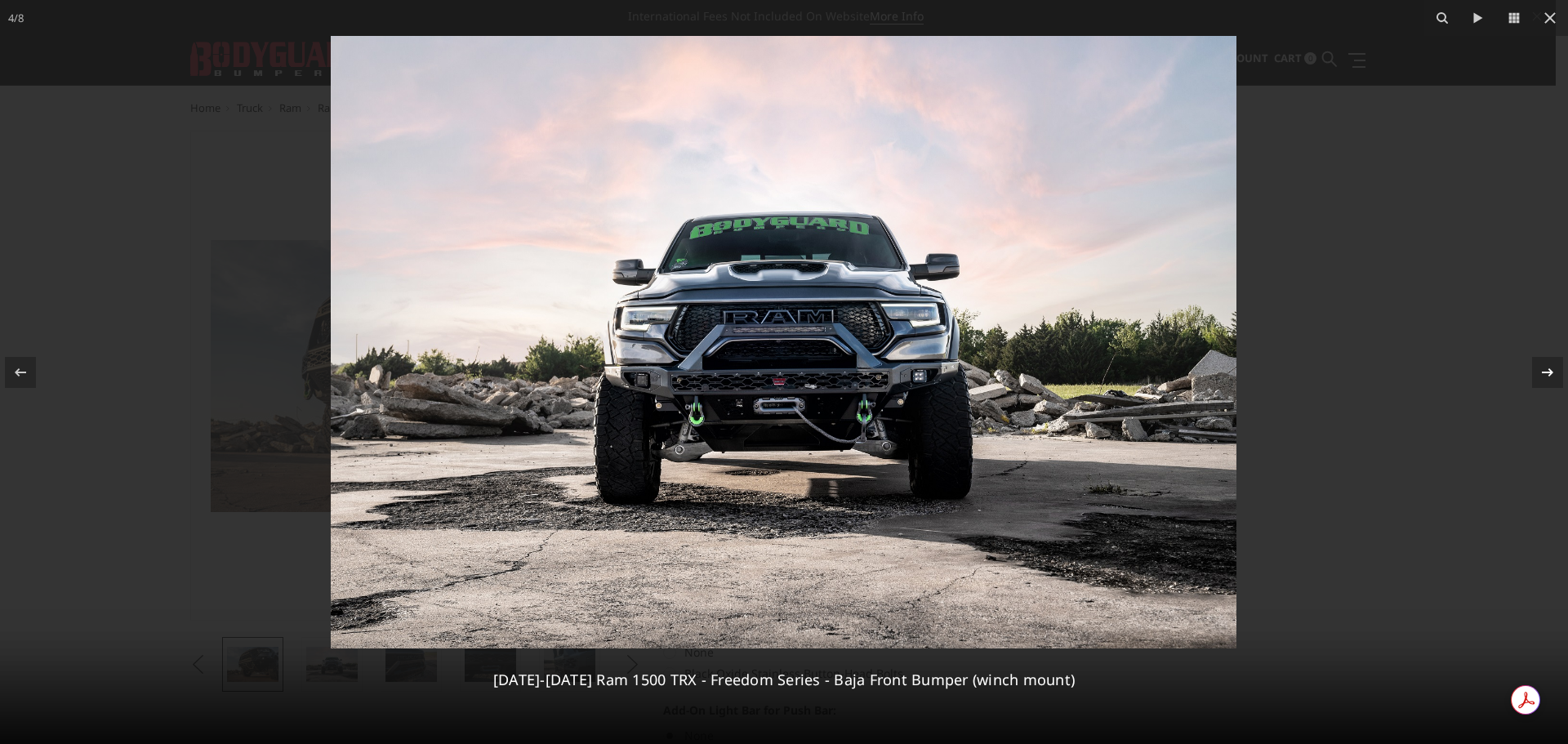
click at [1546, 369] on icon at bounding box center [1548, 372] width 19 height 19
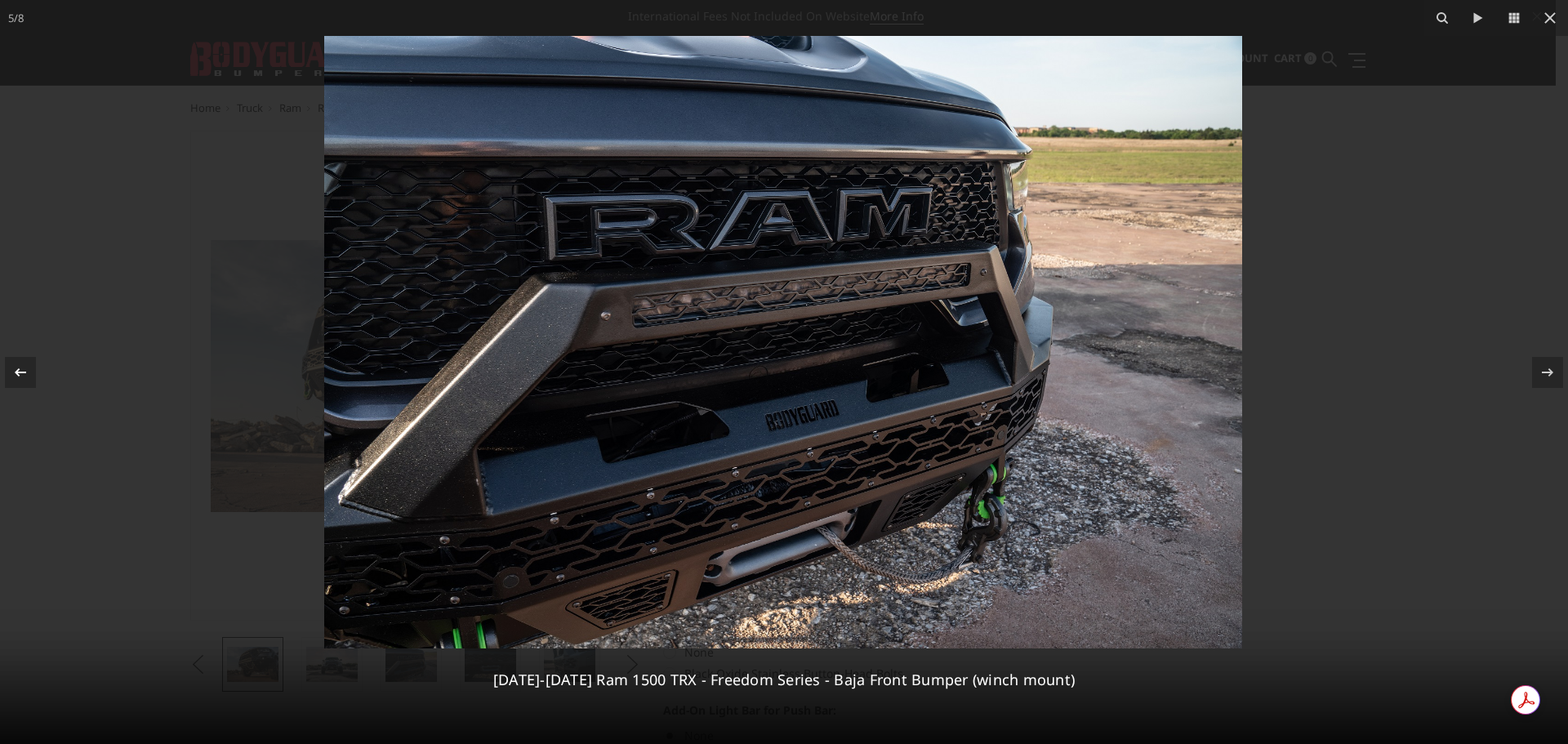
click at [18, 382] on icon at bounding box center [20, 372] width 19 height 19
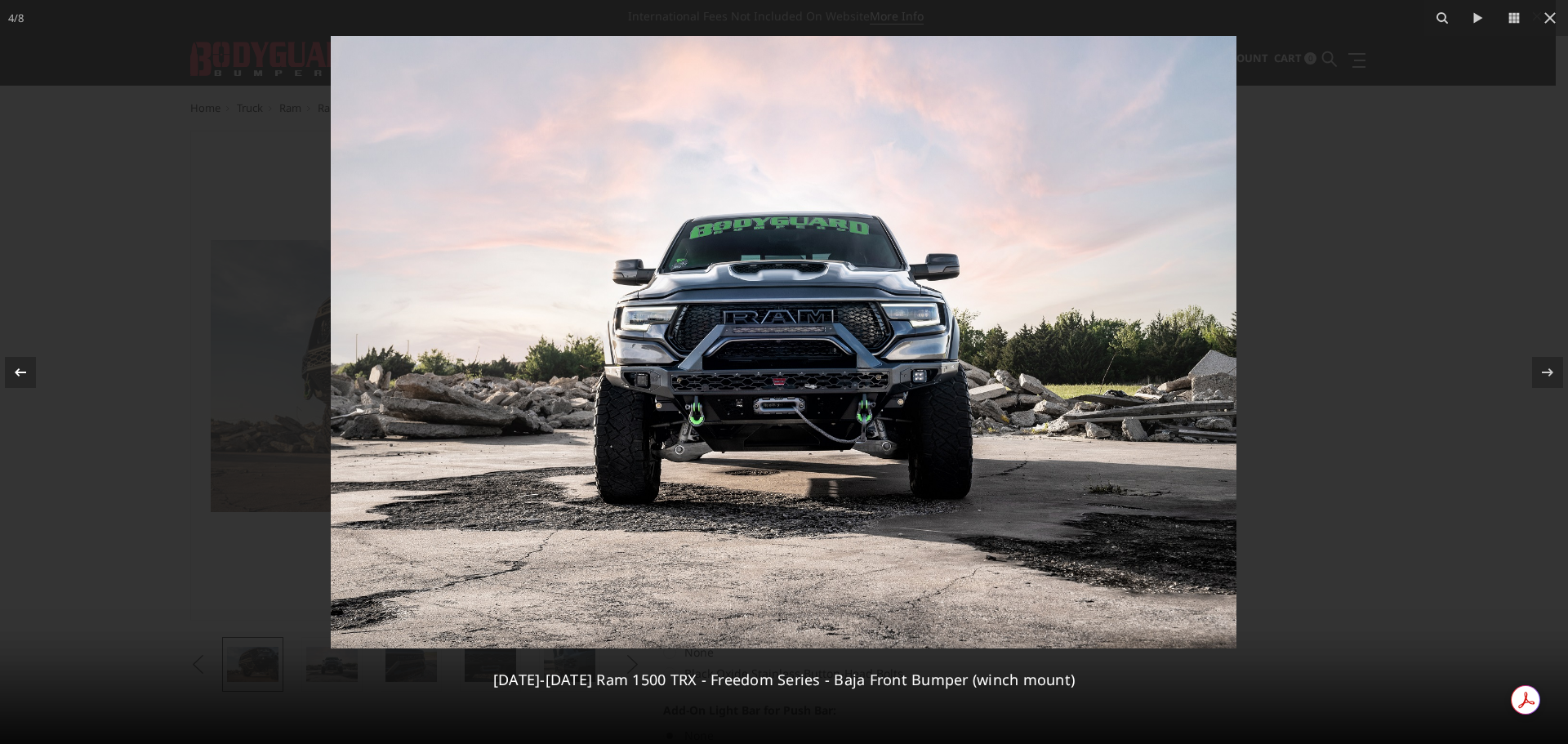
click at [18, 383] on div at bounding box center [20, 372] width 31 height 31
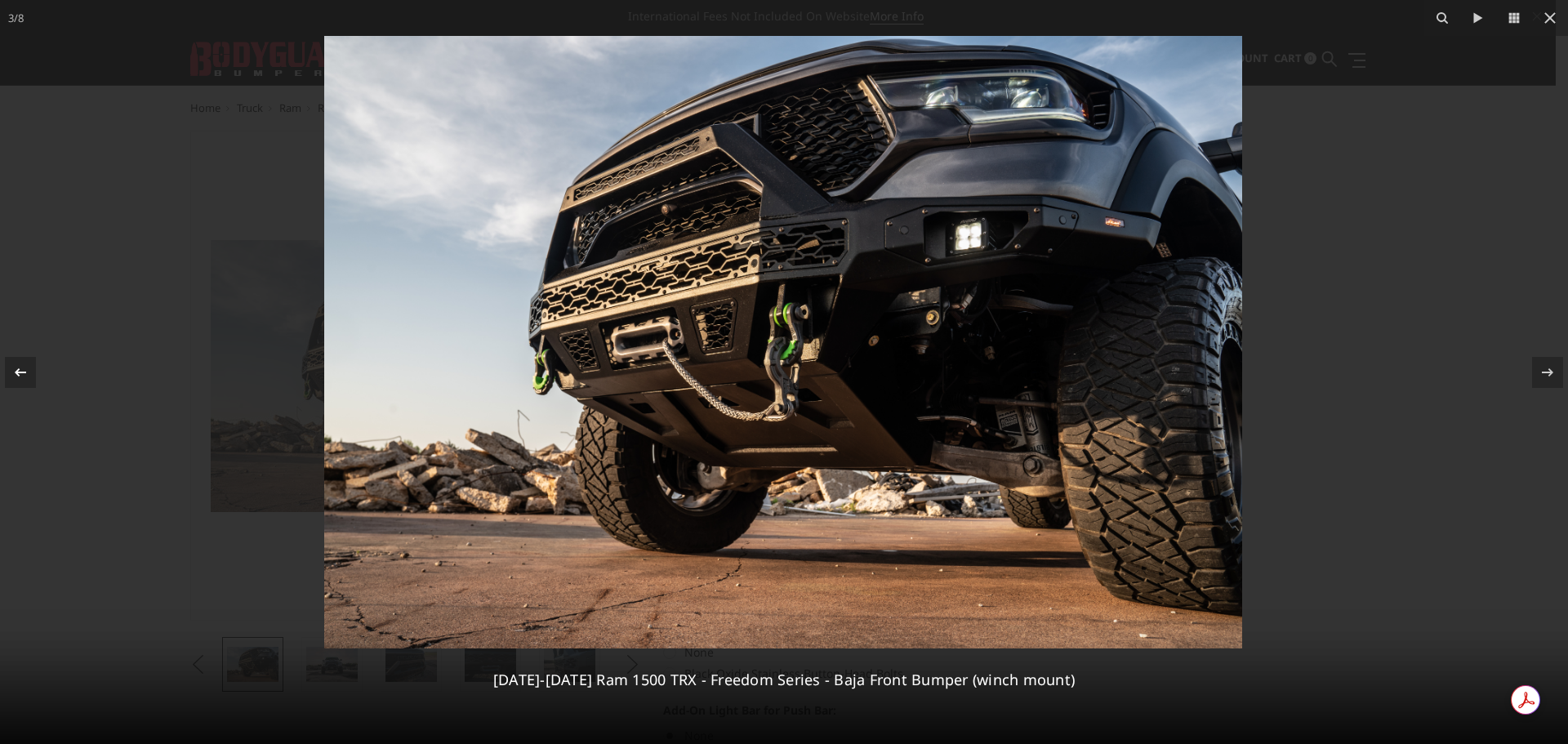
click at [18, 383] on div at bounding box center [20, 372] width 31 height 31
